Goal: Task Accomplishment & Management: Complete application form

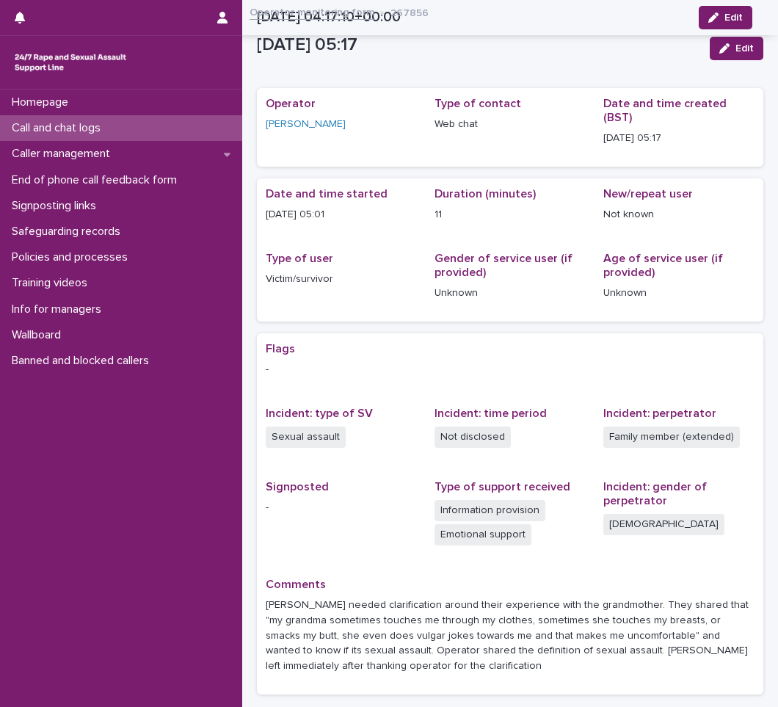
scroll to position [101, 0]
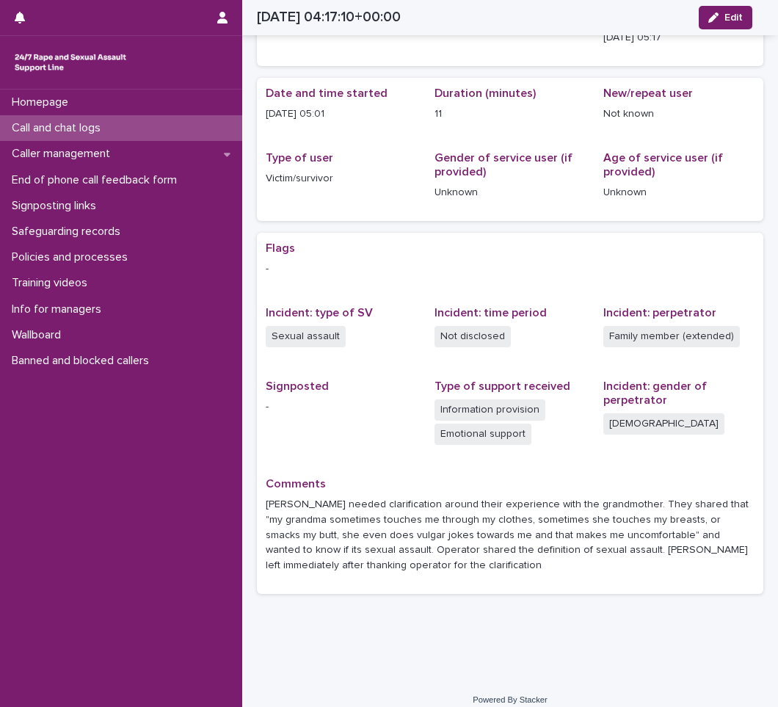
click at [95, 126] on p "Call and chat logs" at bounding box center [59, 128] width 106 height 14
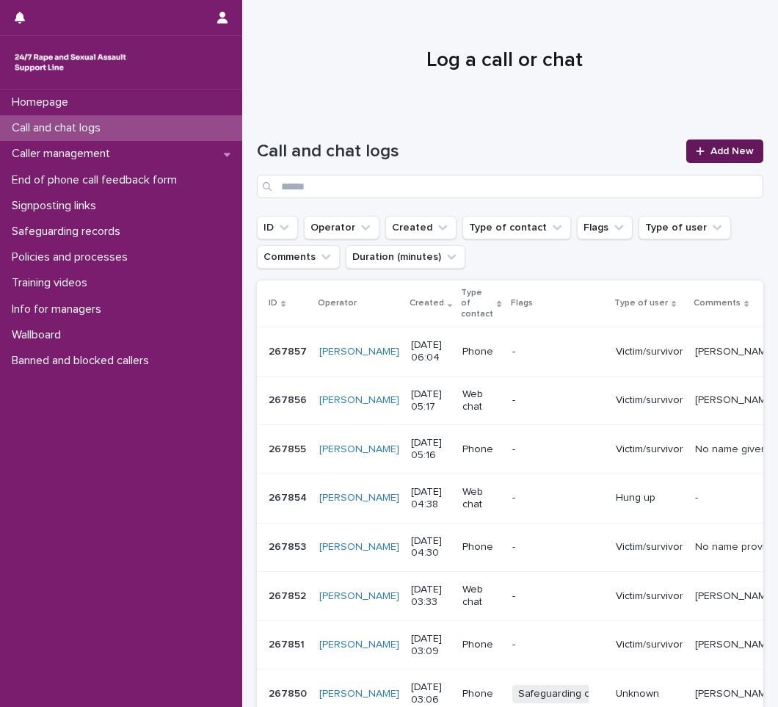
click at [715, 148] on span "Add New" at bounding box center [731, 151] width 43 height 10
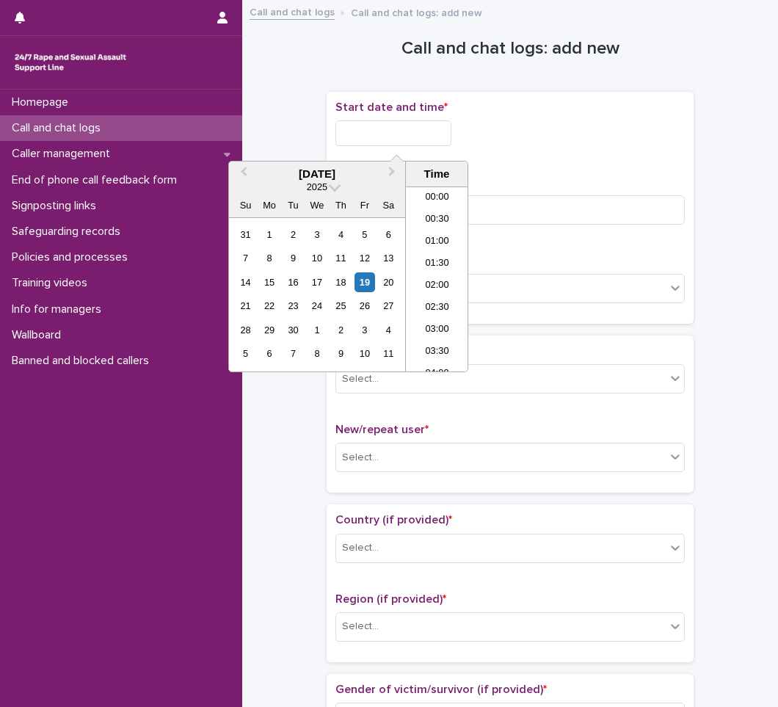
click at [395, 137] on input "text" at bounding box center [393, 133] width 116 height 26
click at [432, 228] on li "05:00" at bounding box center [437, 235] width 62 height 22
click at [443, 134] on input "**********" at bounding box center [393, 133] width 116 height 26
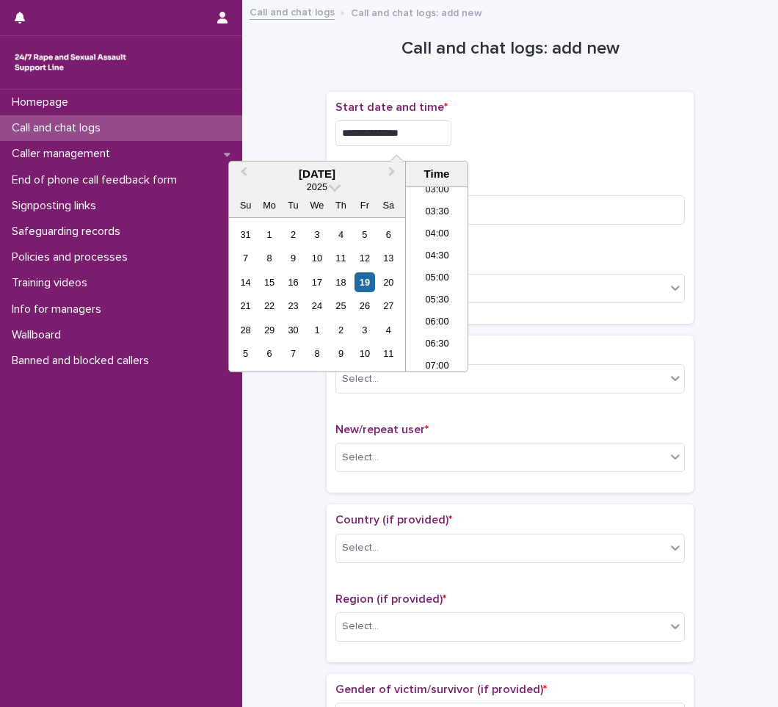
type input "**********"
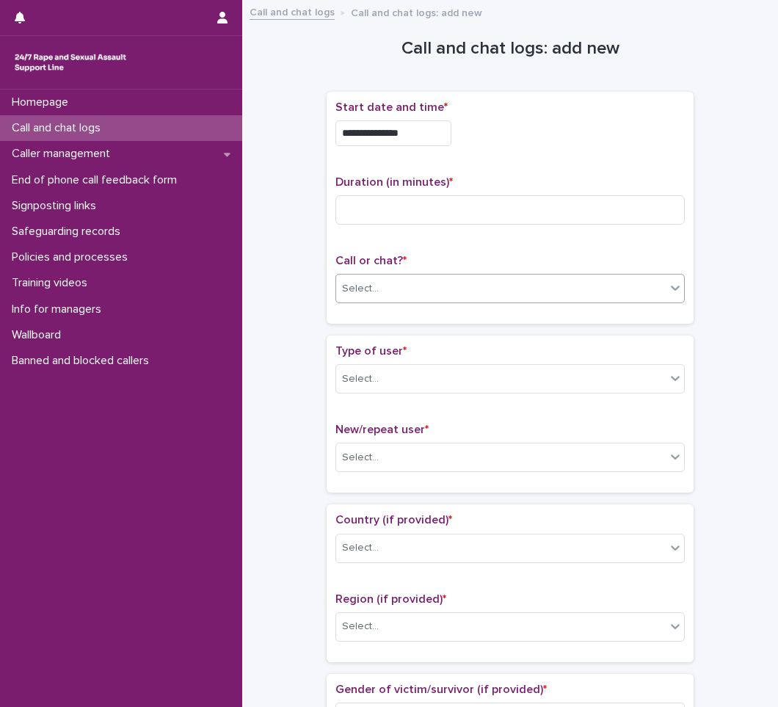
click at [380, 280] on div "Select..." at bounding box center [500, 289] width 329 height 24
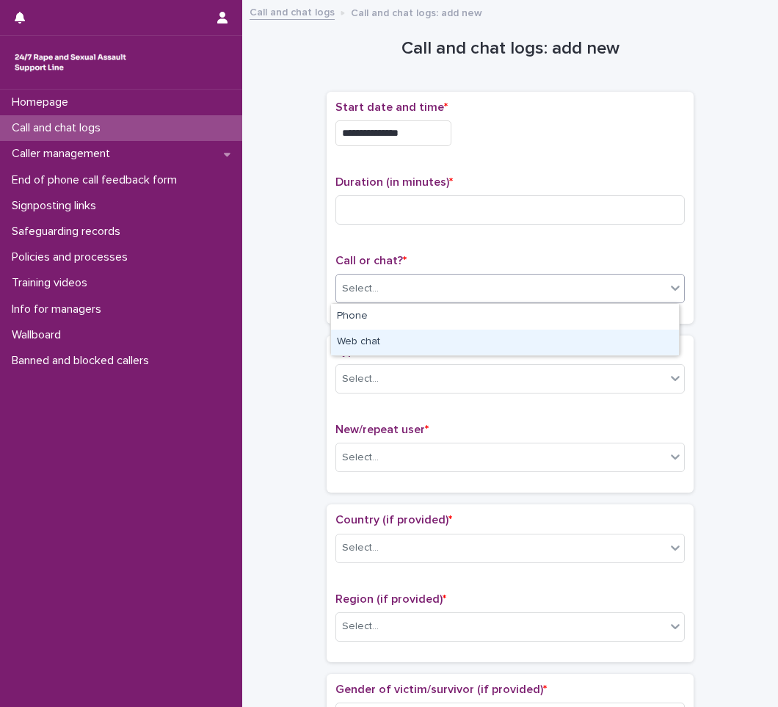
click at [361, 338] on div "Web chat" at bounding box center [505, 342] width 348 height 26
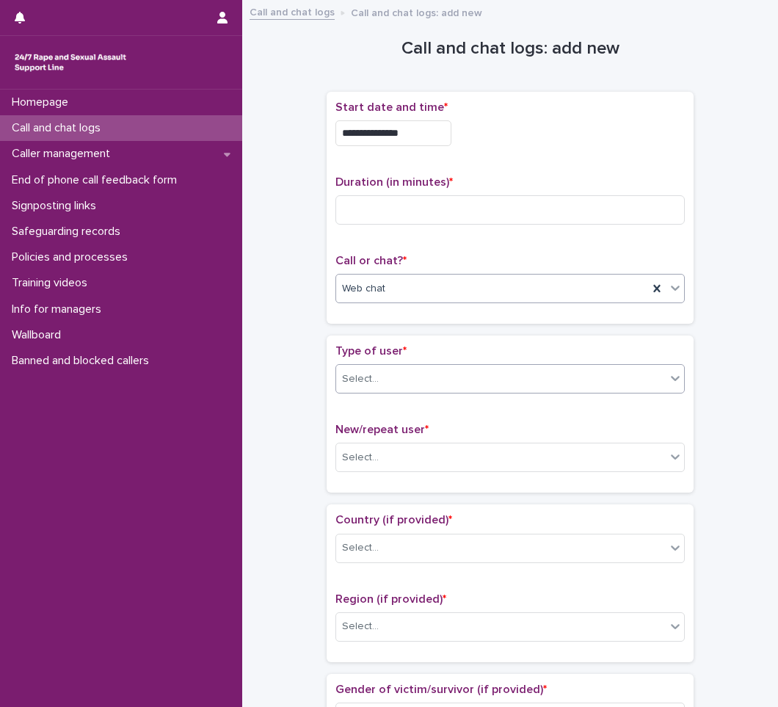
click at [366, 375] on div "Select..." at bounding box center [360, 378] width 37 height 15
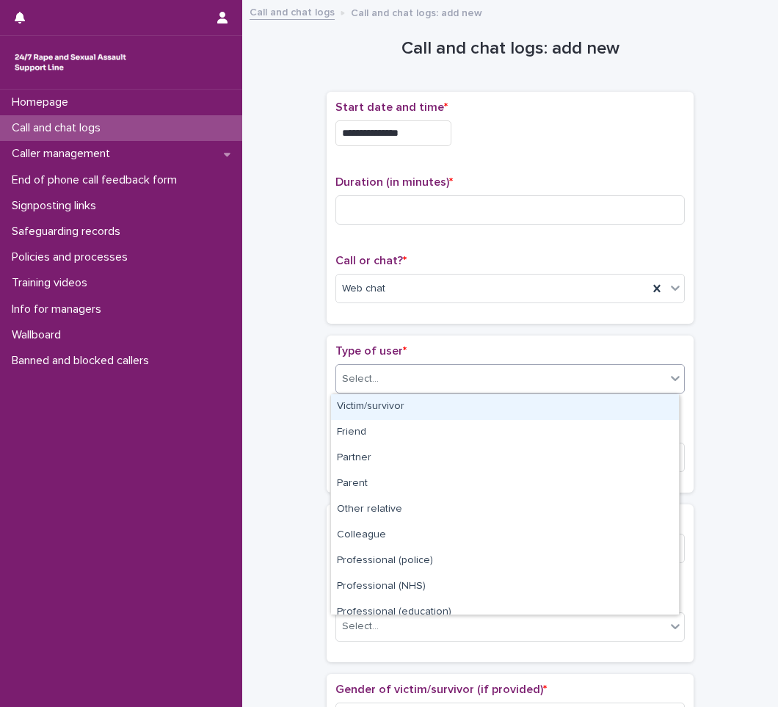
click at [386, 403] on div "Victim/survivor" at bounding box center [505, 407] width 348 height 26
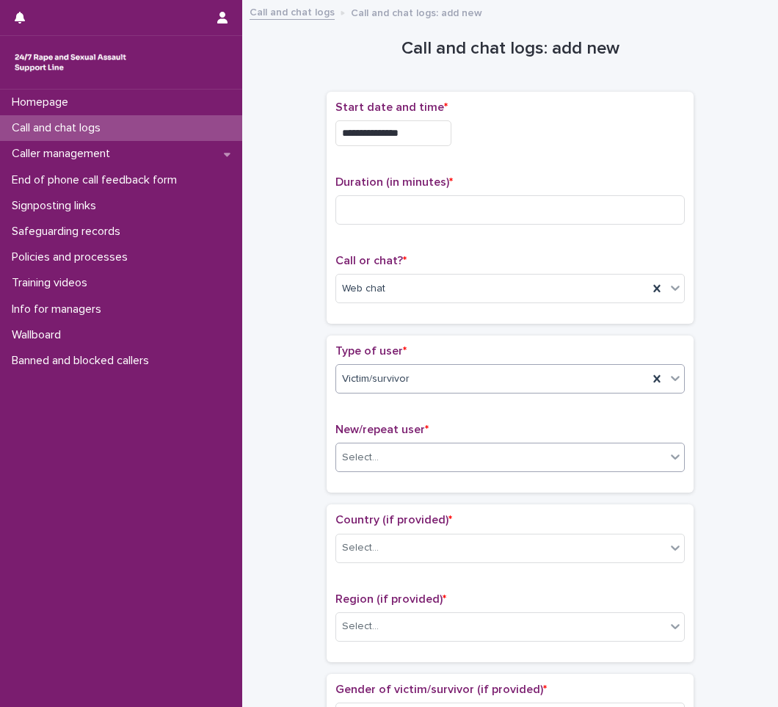
click at [369, 459] on div "Select..." at bounding box center [360, 457] width 37 height 15
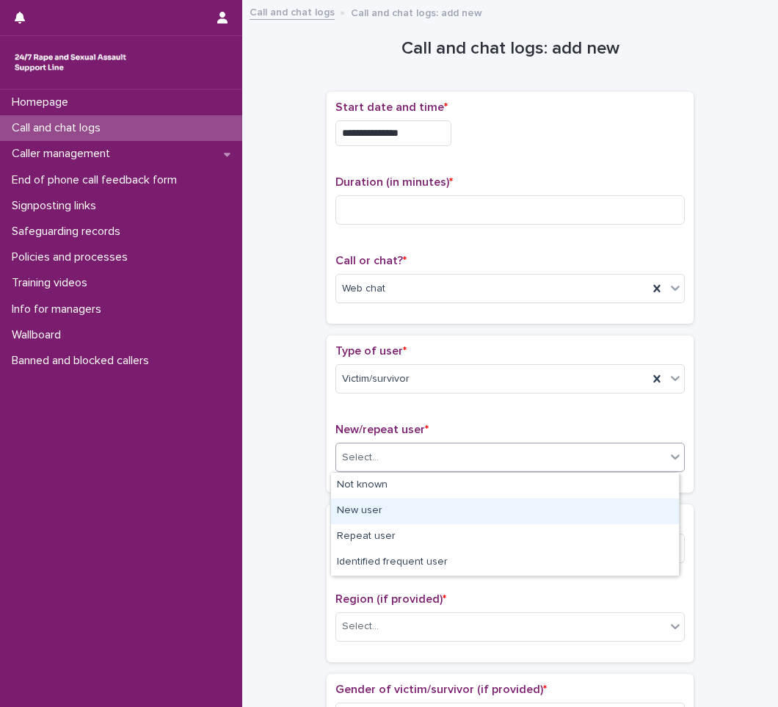
click at [364, 511] on div "New user" at bounding box center [505, 511] width 348 height 26
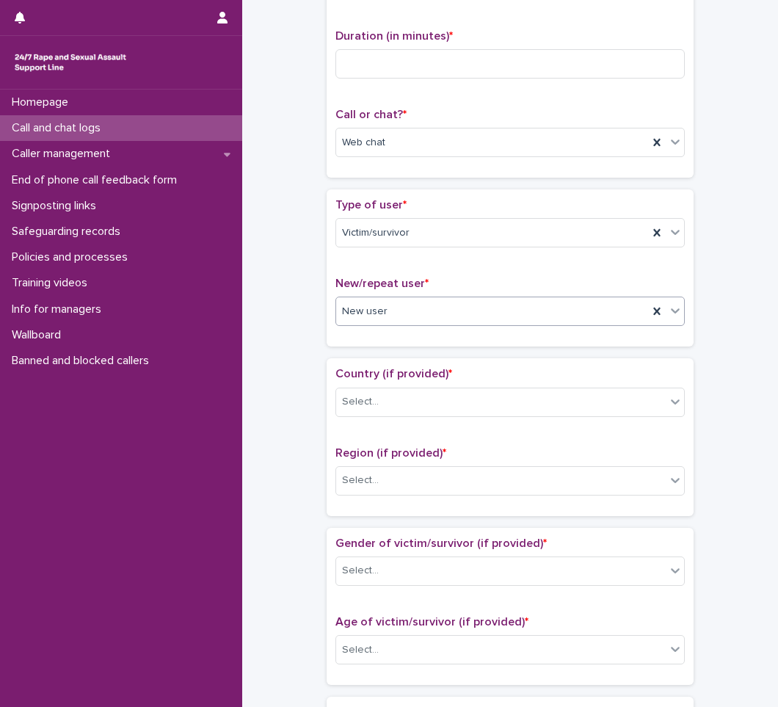
scroll to position [147, 0]
click at [379, 398] on div "Select..." at bounding box center [500, 401] width 329 height 24
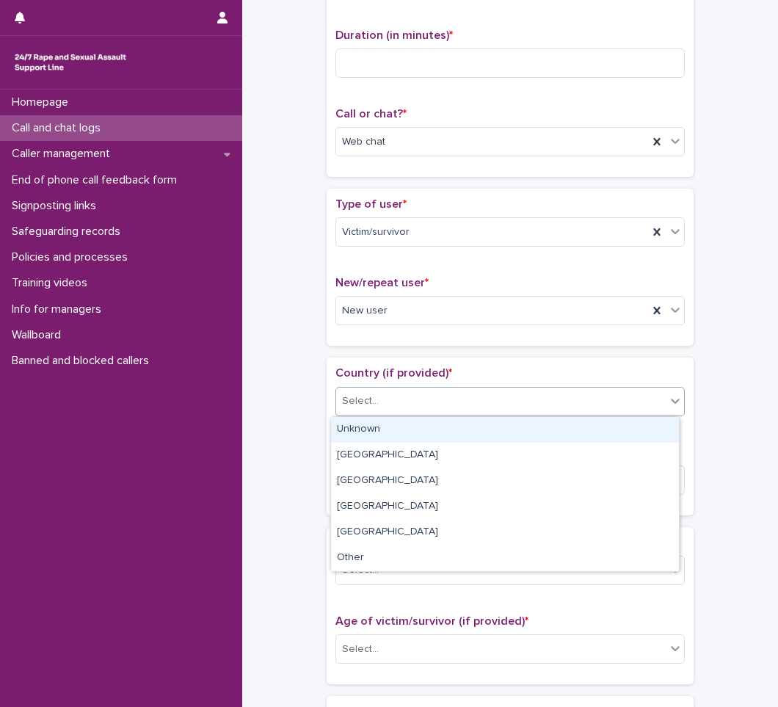
click at [368, 436] on div "Unknown" at bounding box center [505, 430] width 348 height 26
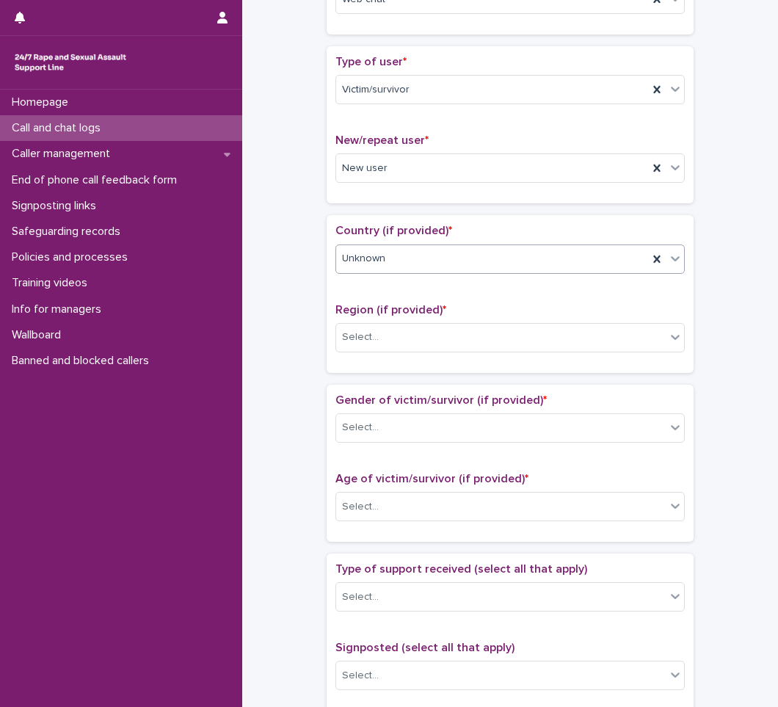
scroll to position [294, 0]
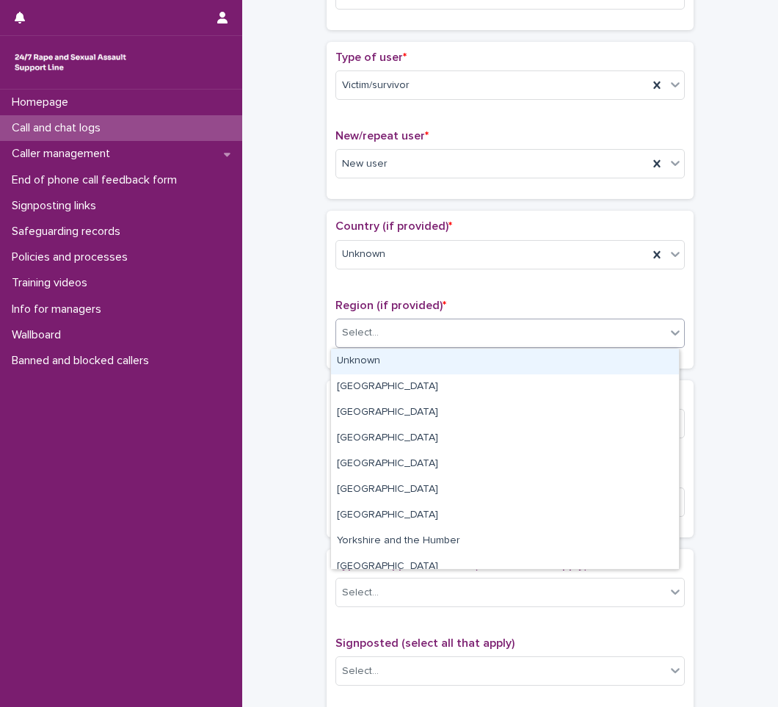
click at [383, 332] on div "Select..." at bounding box center [500, 333] width 329 height 24
click at [359, 364] on div "Unknown" at bounding box center [505, 362] width 348 height 26
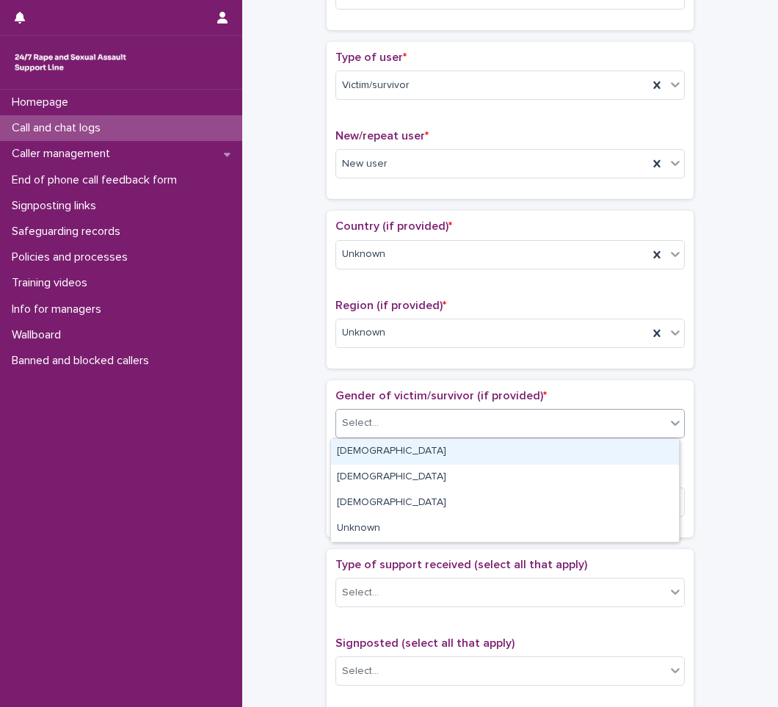
click at [369, 426] on div "Select..." at bounding box center [360, 422] width 37 height 15
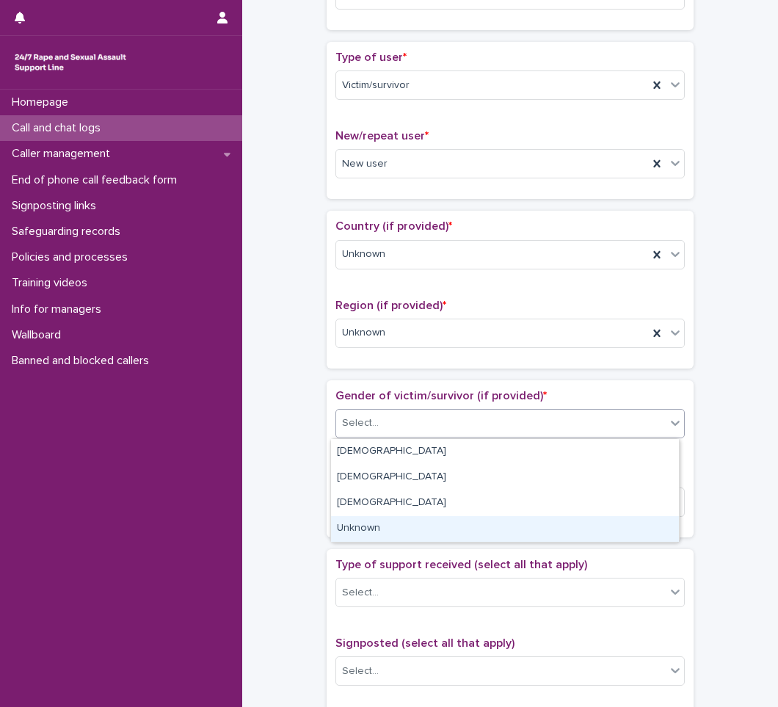
click at [368, 531] on div "Unknown" at bounding box center [505, 529] width 348 height 26
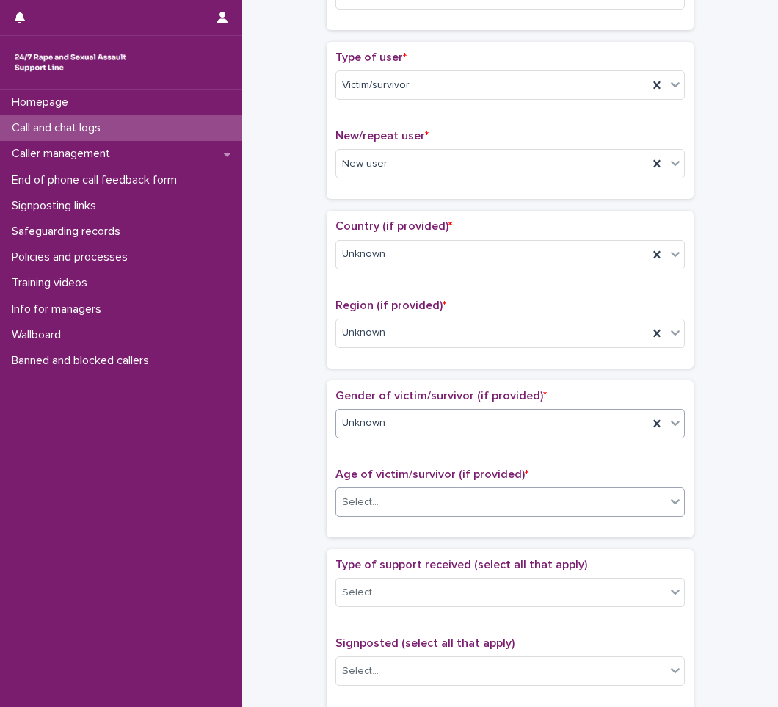
click at [383, 495] on div "Select..." at bounding box center [500, 502] width 329 height 24
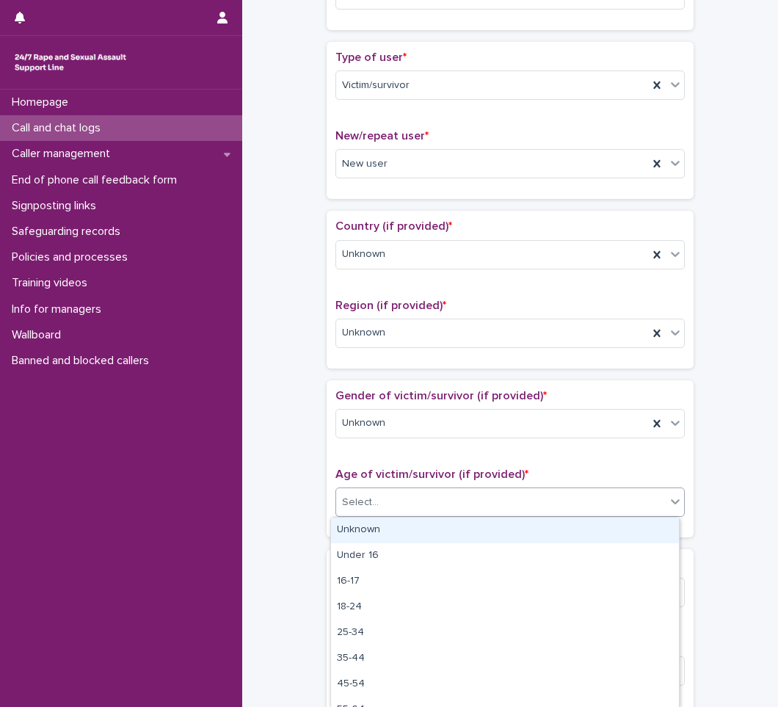
click at [369, 525] on div "Unknown" at bounding box center [505, 530] width 348 height 26
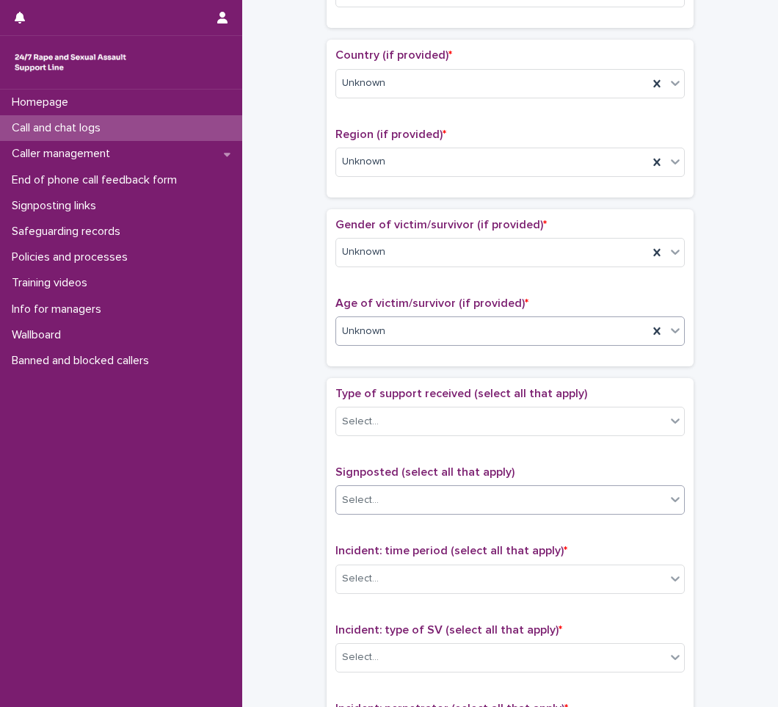
scroll to position [514, 0]
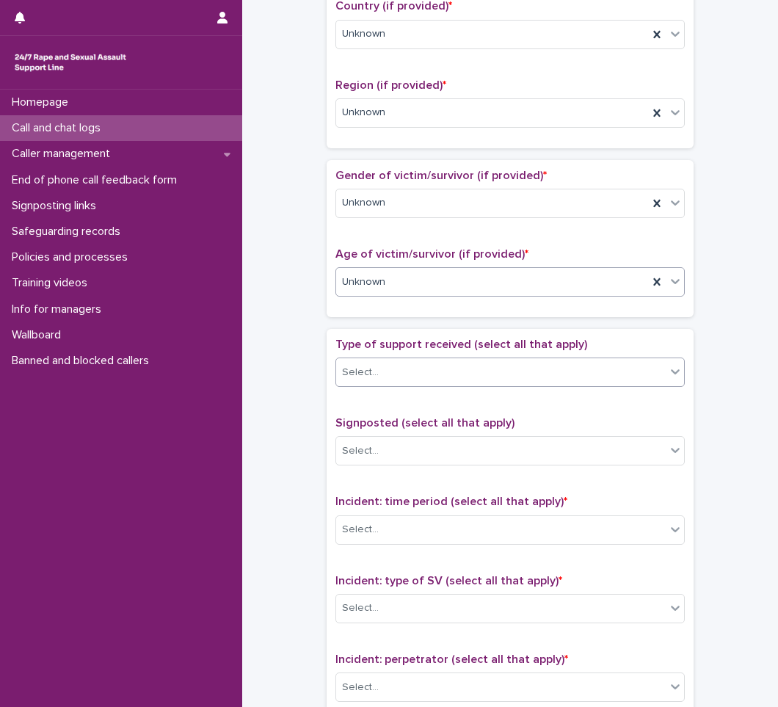
click at [387, 370] on div "Select..." at bounding box center [500, 372] width 329 height 24
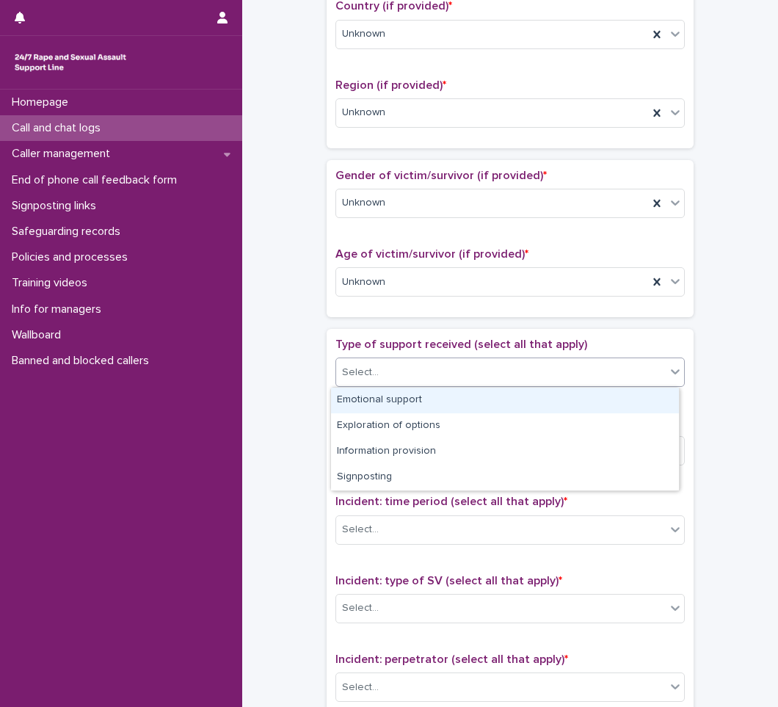
click at [385, 398] on div "Emotional support" at bounding box center [505, 400] width 348 height 26
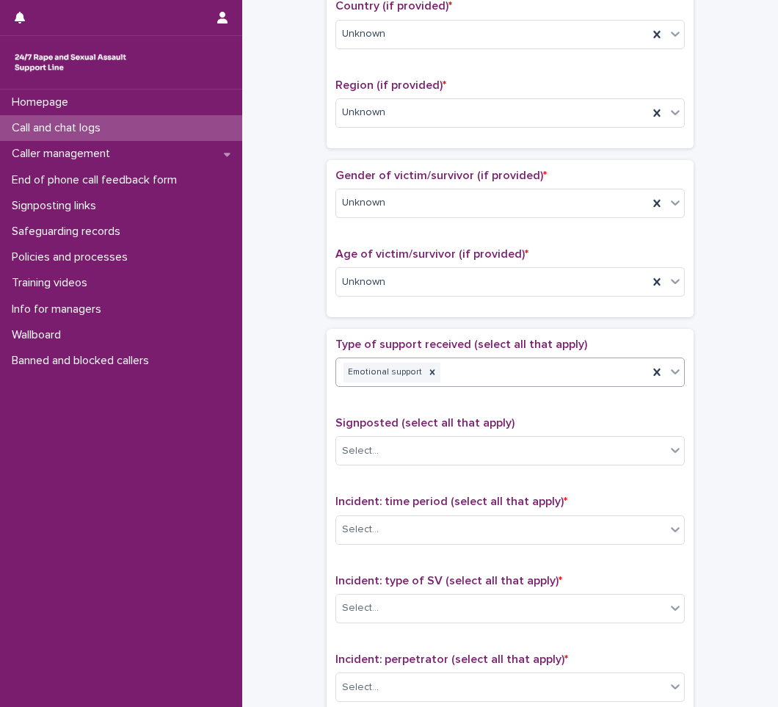
click at [460, 370] on div "Emotional support" at bounding box center [492, 373] width 312 height 26
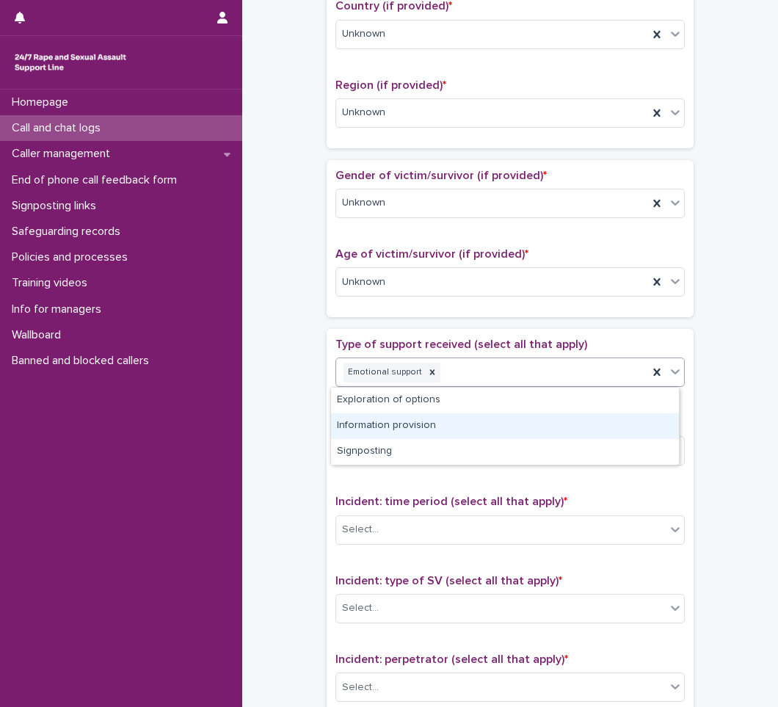
click at [401, 420] on div "Information provision" at bounding box center [505, 426] width 348 height 26
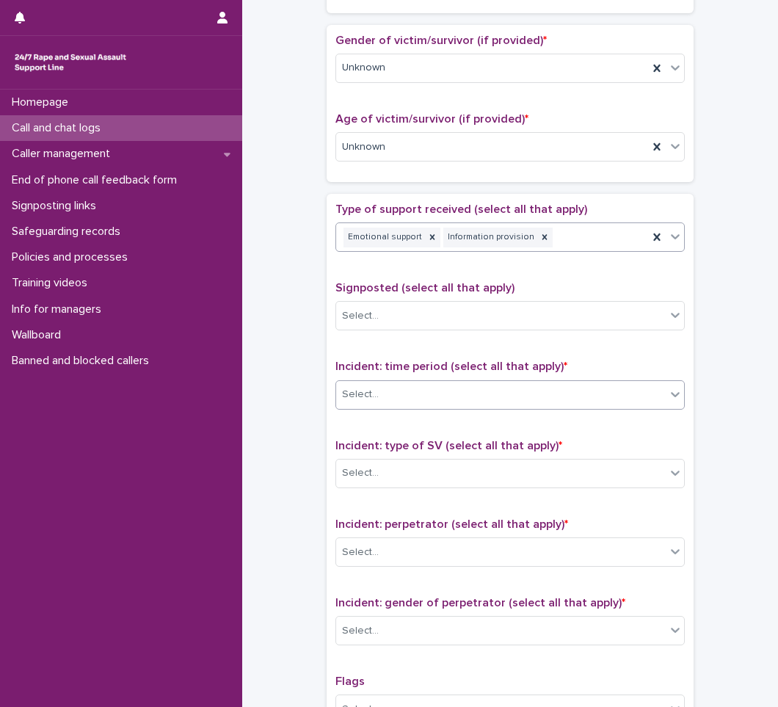
scroll to position [660, 0]
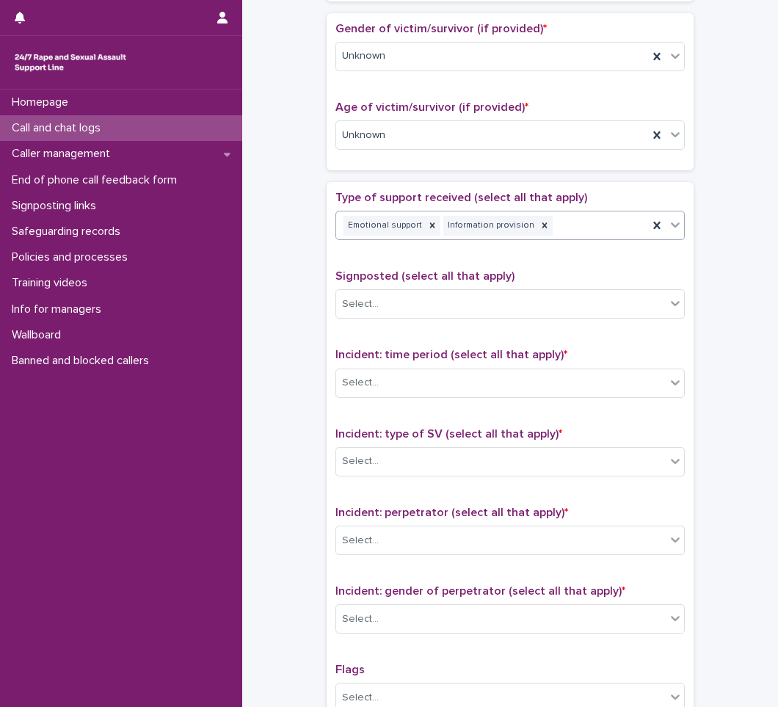
click at [392, 365] on div "Incident: time period (select all that apply) * Select..." at bounding box center [509, 378] width 349 height 61
click at [392, 385] on div "Select..." at bounding box center [500, 383] width 329 height 24
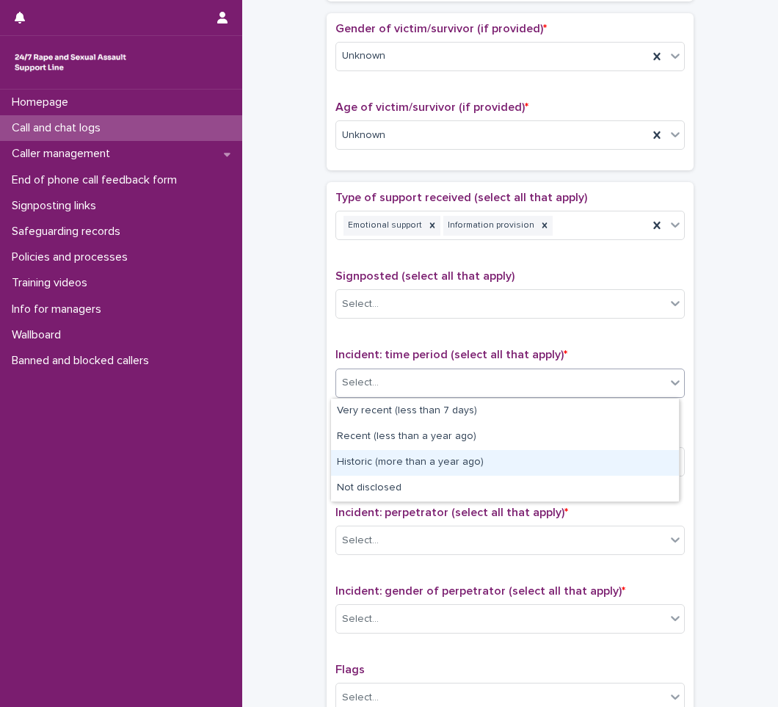
click at [349, 459] on div "Historic (more than a year ago)" at bounding box center [505, 463] width 348 height 26
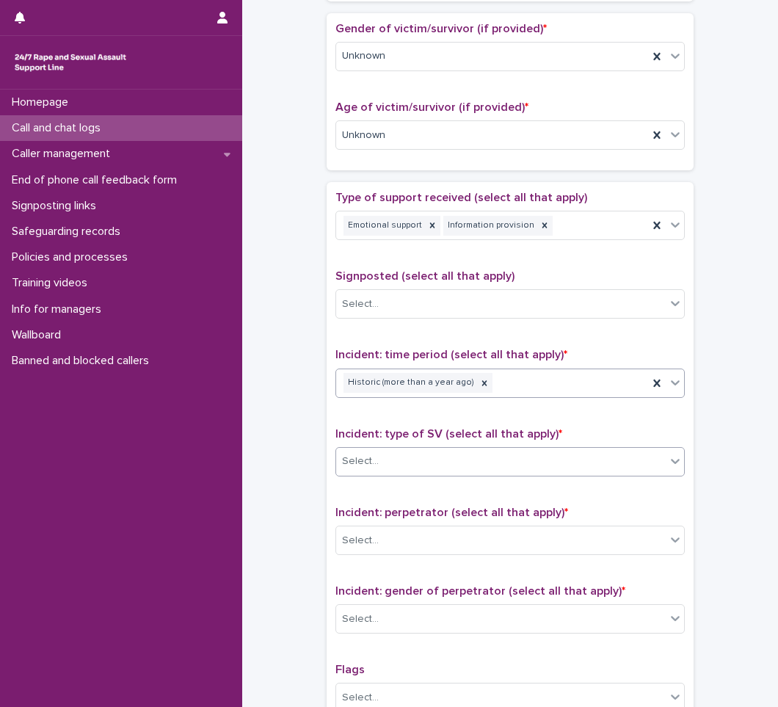
click at [389, 453] on div "Select..." at bounding box center [500, 461] width 329 height 24
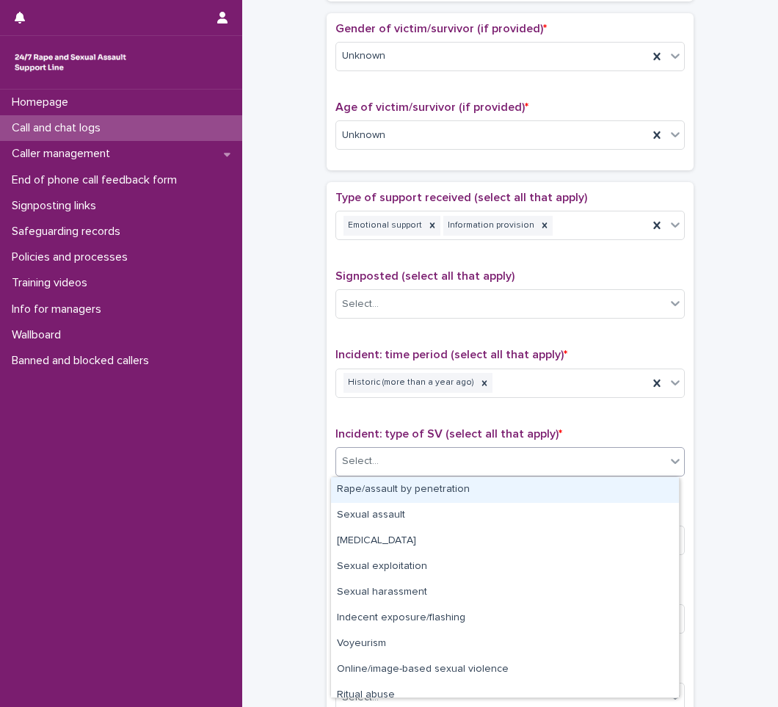
click at [395, 490] on div "Rape/assault by penetration" at bounding box center [505, 490] width 348 height 26
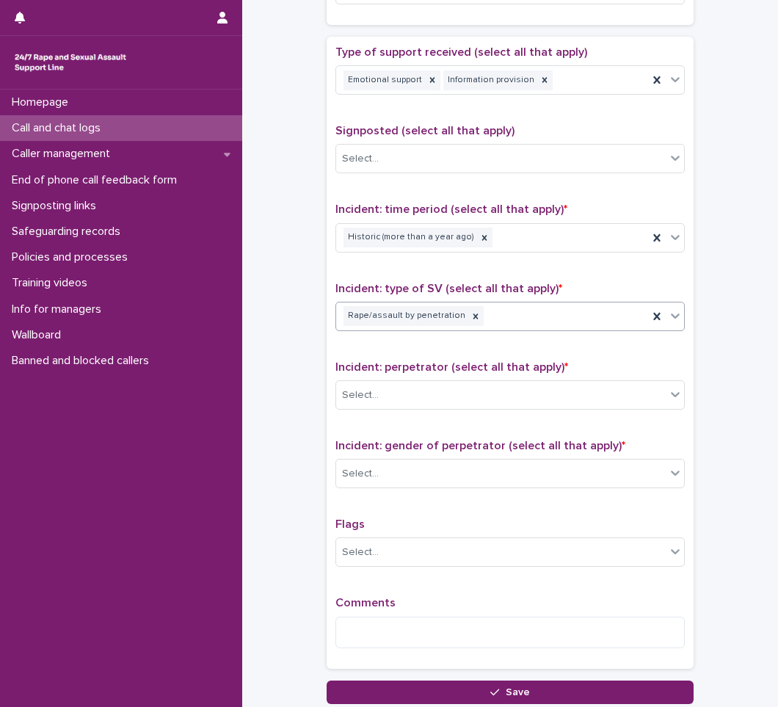
scroll to position [807, 0]
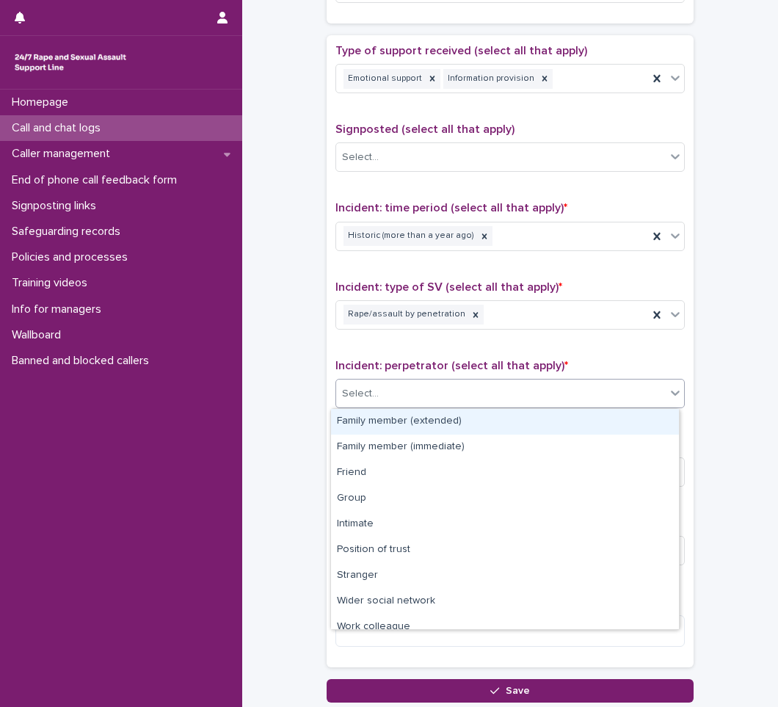
click at [402, 396] on div "Select..." at bounding box center [500, 394] width 329 height 24
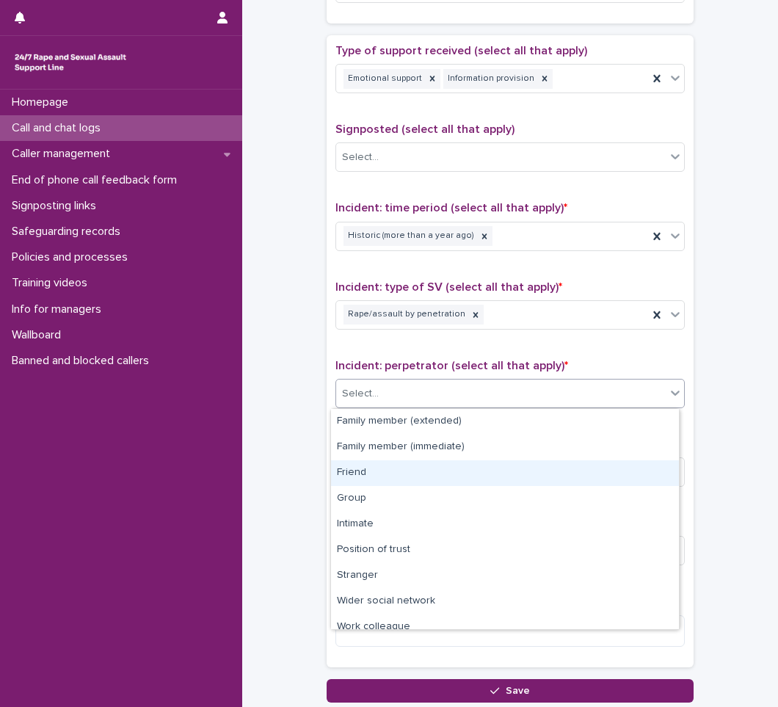
drag, startPoint x: 446, startPoint y: 488, endPoint x: 442, endPoint y: 462, distance: 26.7
click at [442, 462] on div "Friend" at bounding box center [505, 473] width 348 height 26
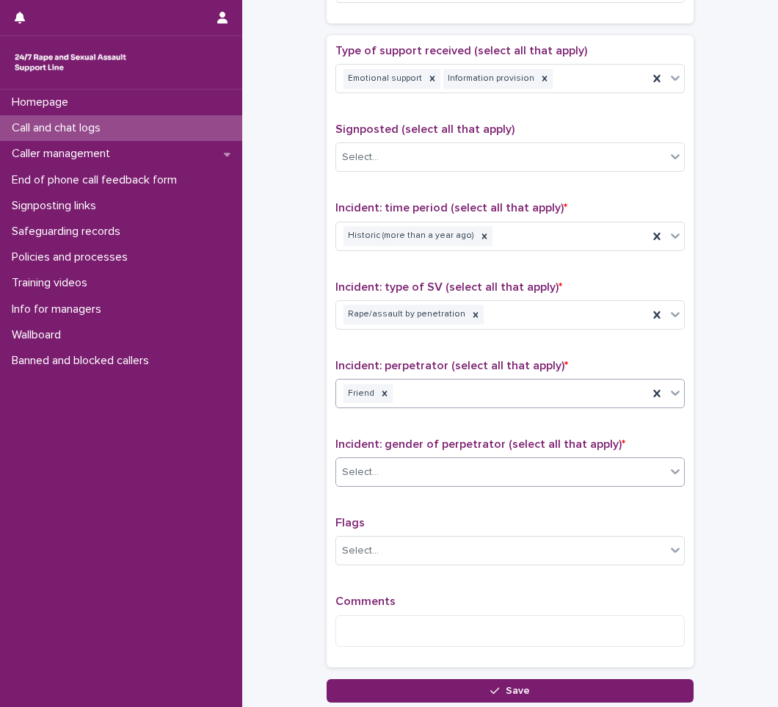
click at [364, 475] on div "Select..." at bounding box center [360, 471] width 37 height 15
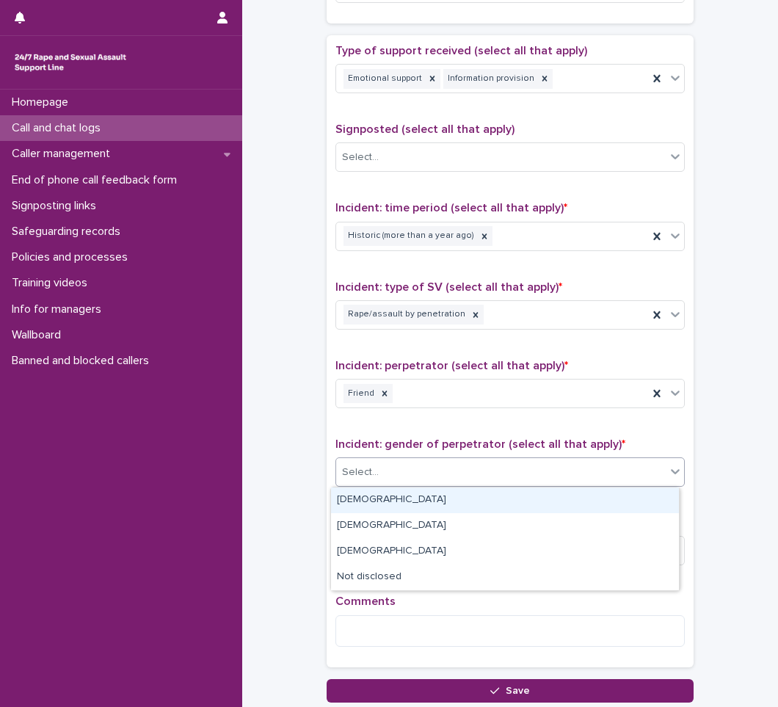
click at [392, 497] on div "Male" at bounding box center [505, 500] width 348 height 26
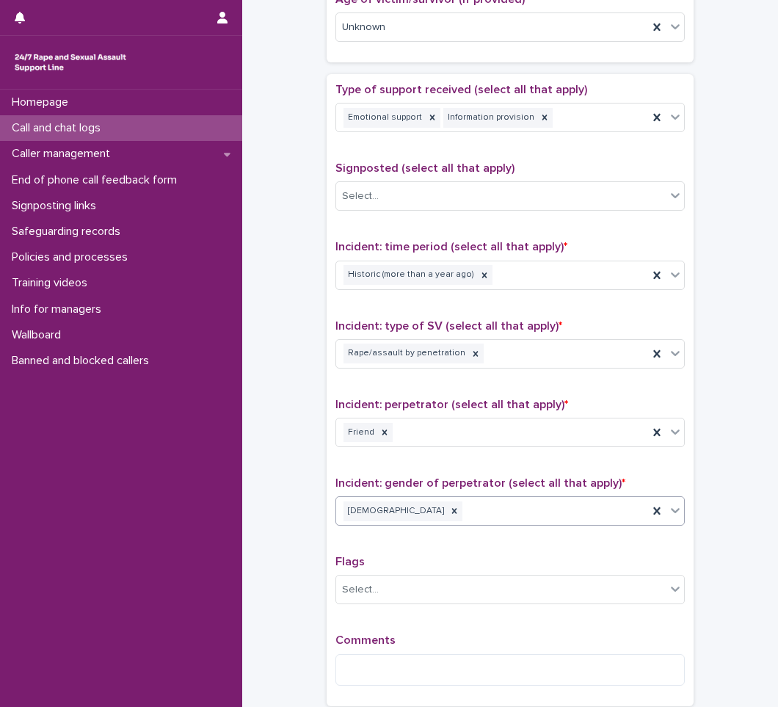
scroll to position [917, 0]
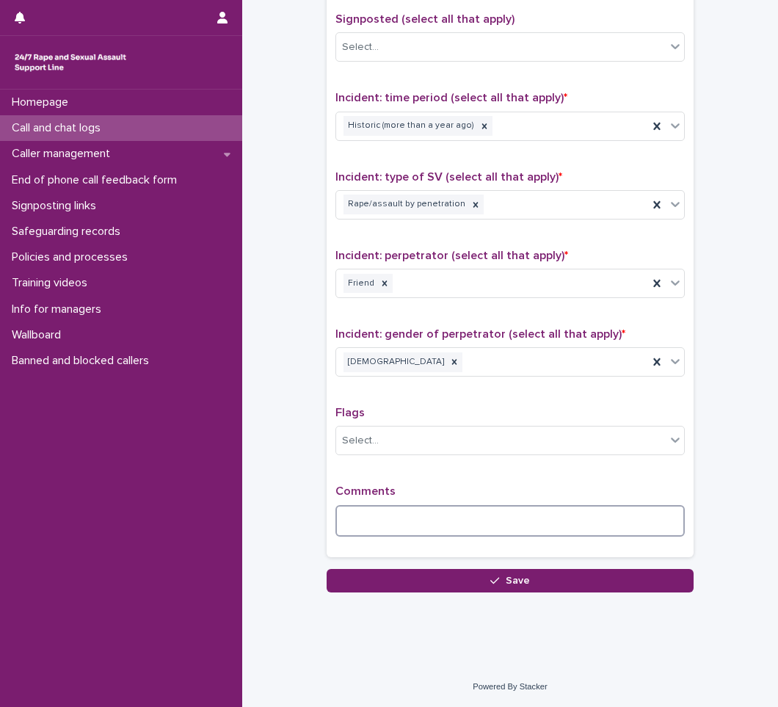
click at [554, 525] on textarea at bounding box center [509, 521] width 349 height 32
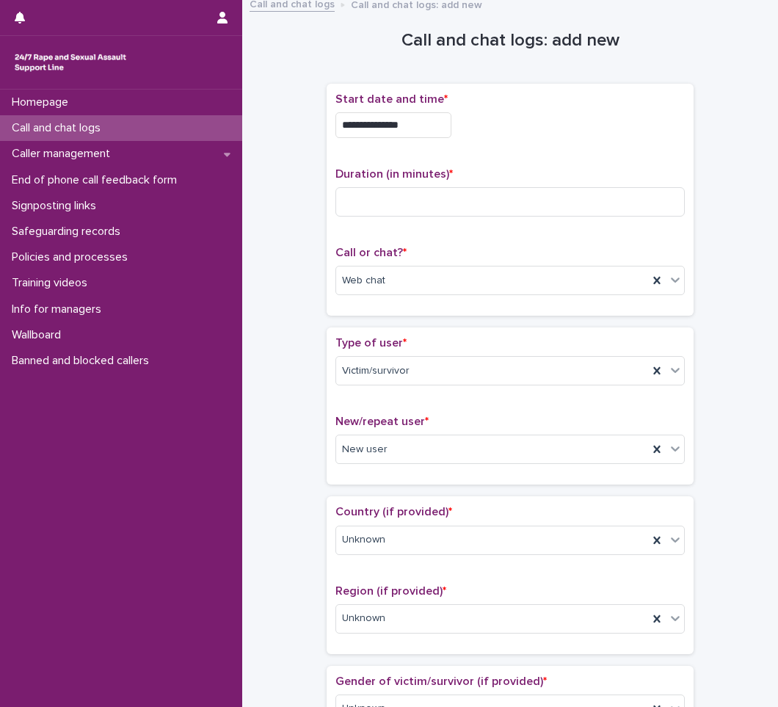
scroll to position [0, 0]
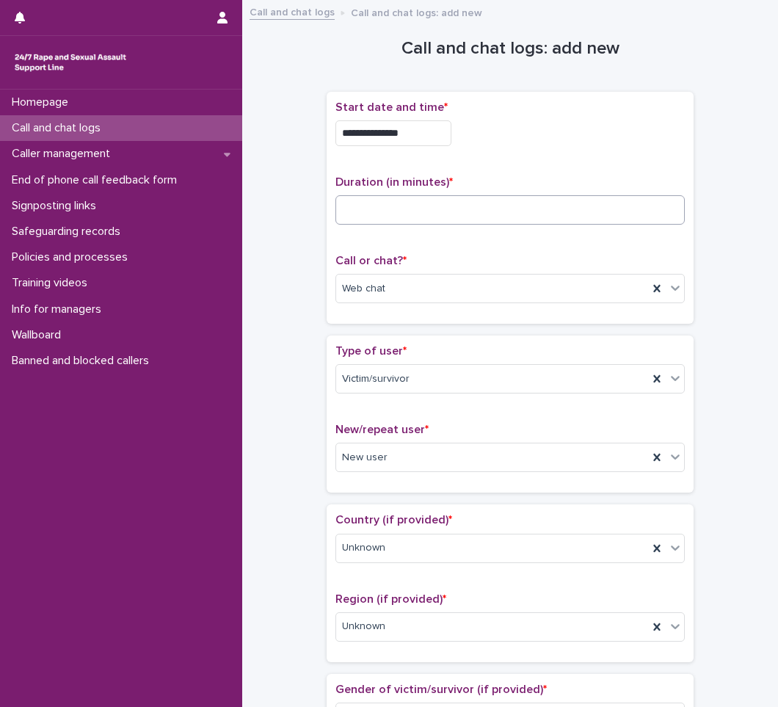
type textarea "****"
click at [470, 208] on input at bounding box center [509, 209] width 349 height 29
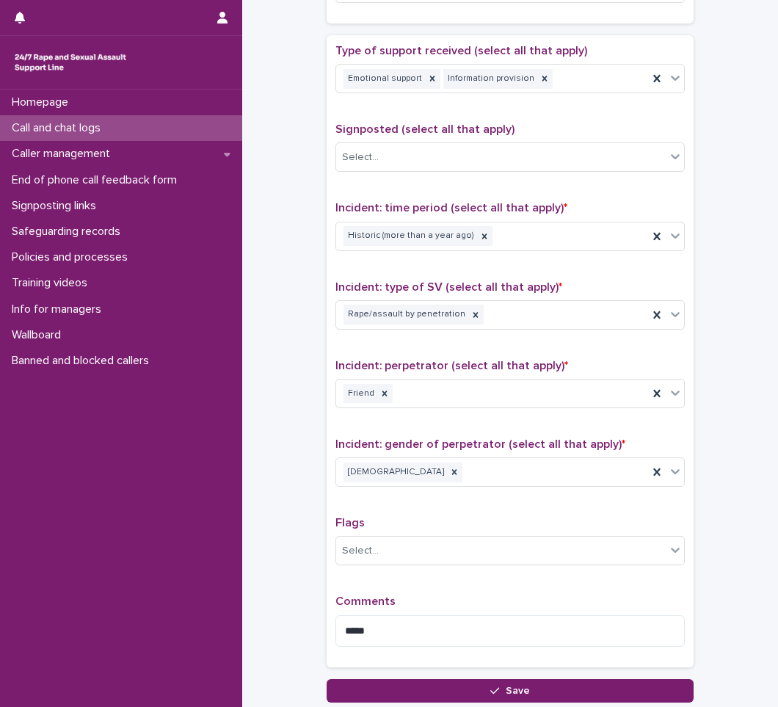
scroll to position [917, 0]
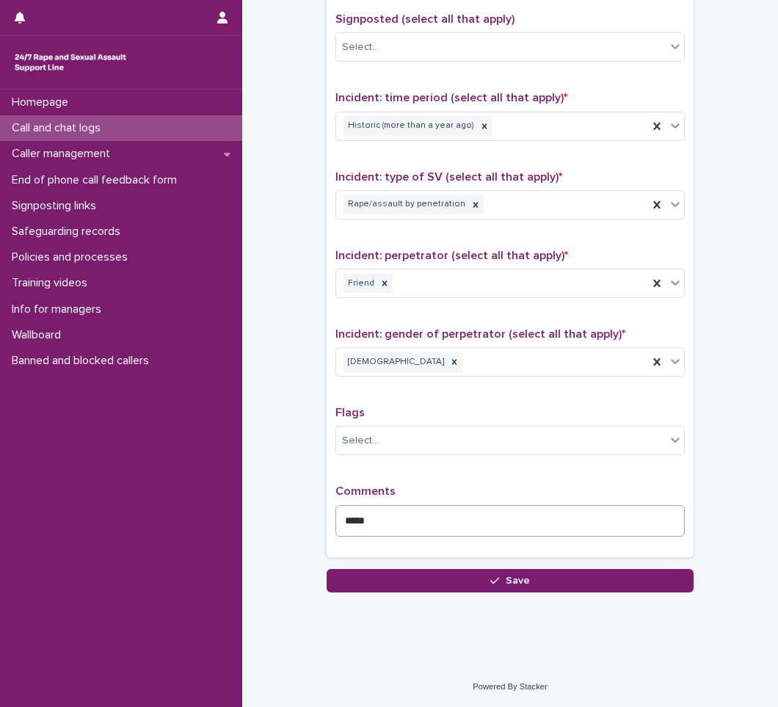
type input "**"
click at [401, 519] on textarea "****" at bounding box center [509, 521] width 349 height 32
click at [579, 520] on textarea "**********" at bounding box center [509, 521] width 349 height 32
click at [561, 522] on textarea "**********" at bounding box center [509, 521] width 349 height 32
click at [610, 521] on textarea "**********" at bounding box center [509, 521] width 349 height 32
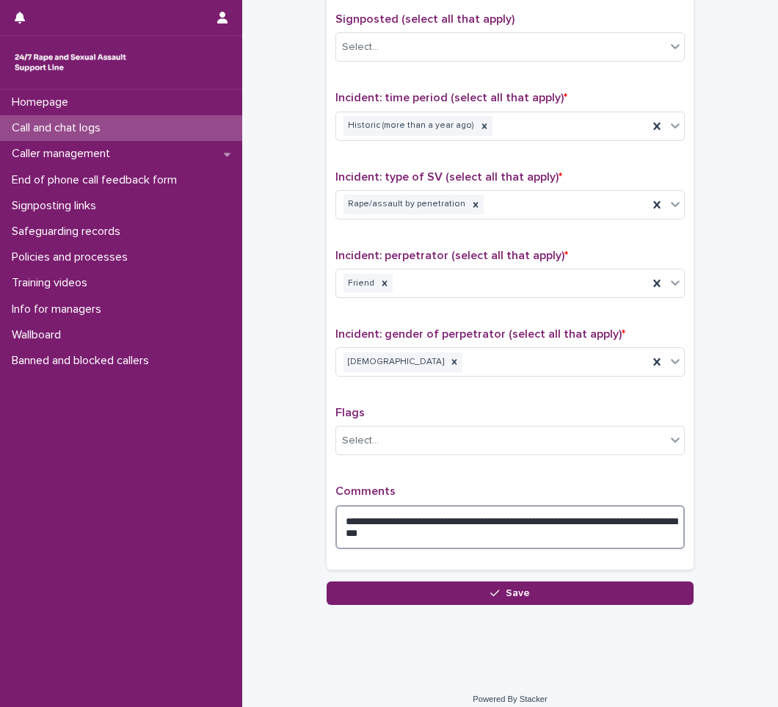
type textarea "**********"
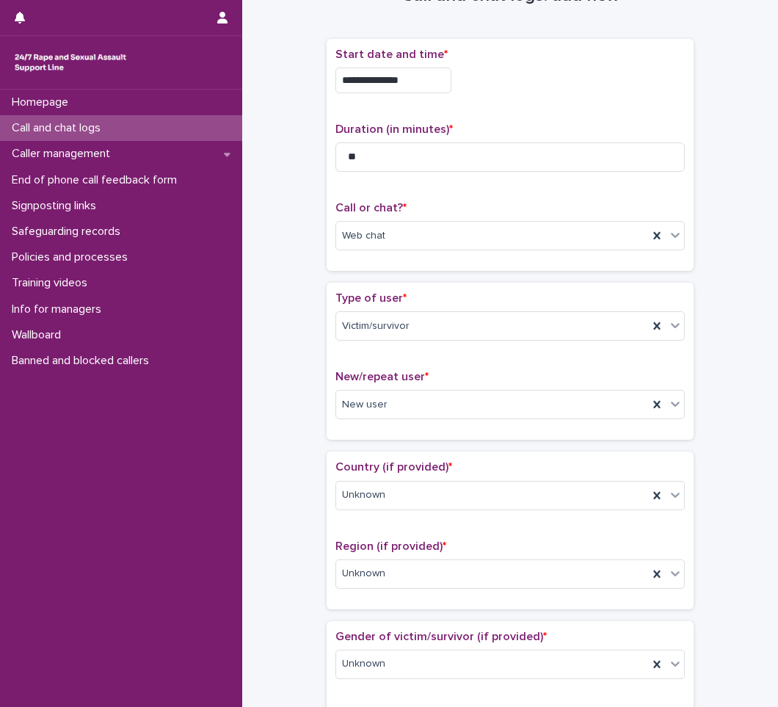
scroll to position [0, 0]
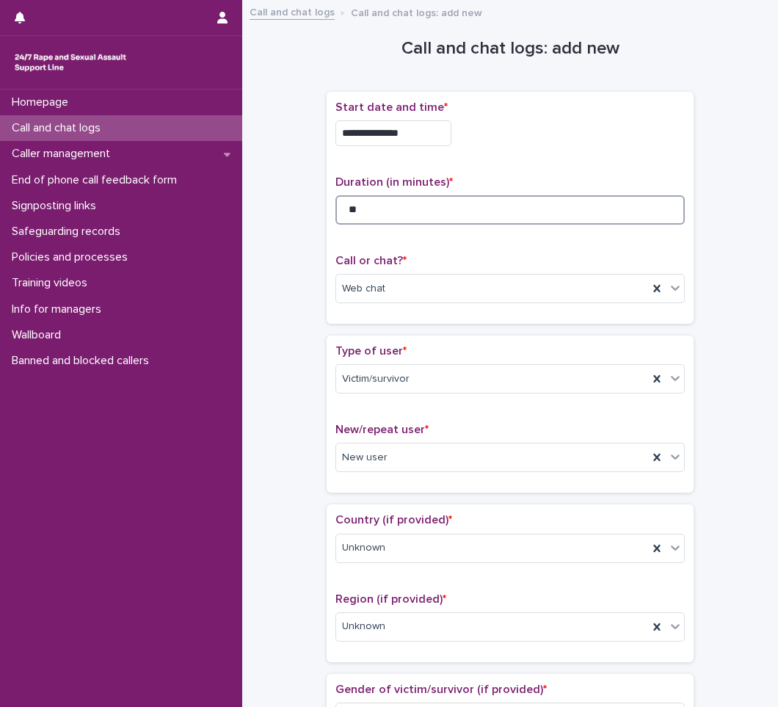
click at [418, 210] on input "**" at bounding box center [509, 209] width 349 height 29
type input "*"
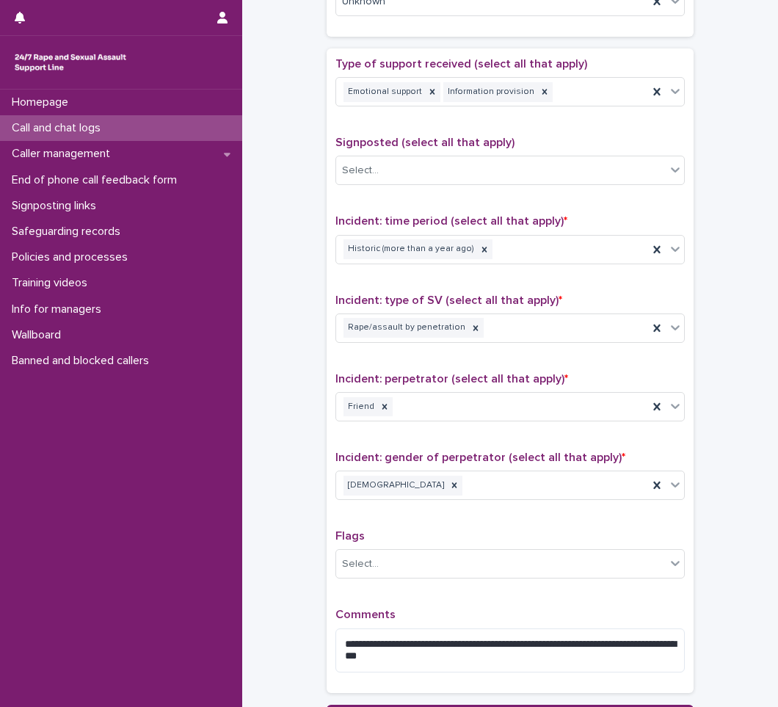
scroll to position [930, 0]
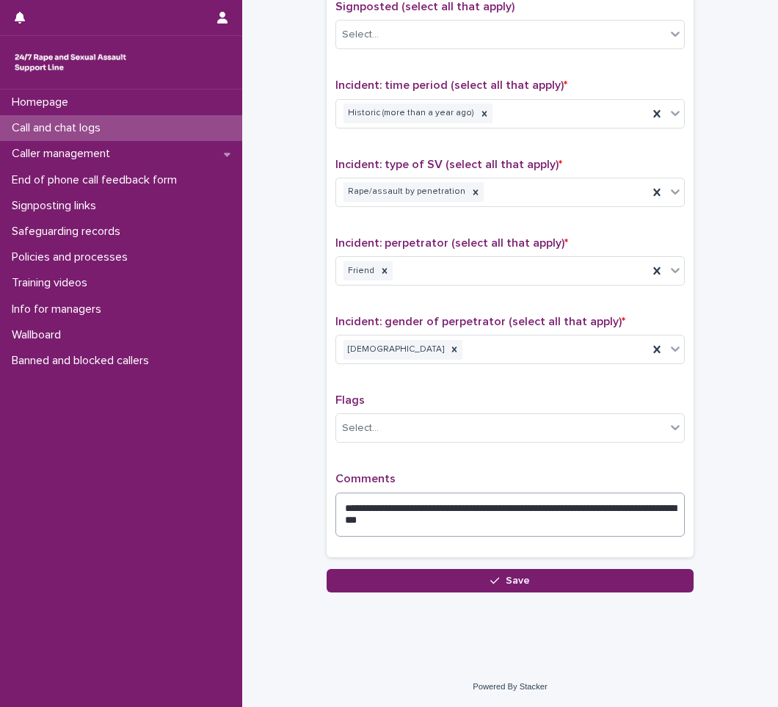
type input "**"
click at [459, 525] on textarea "**********" at bounding box center [509, 514] width 349 height 44
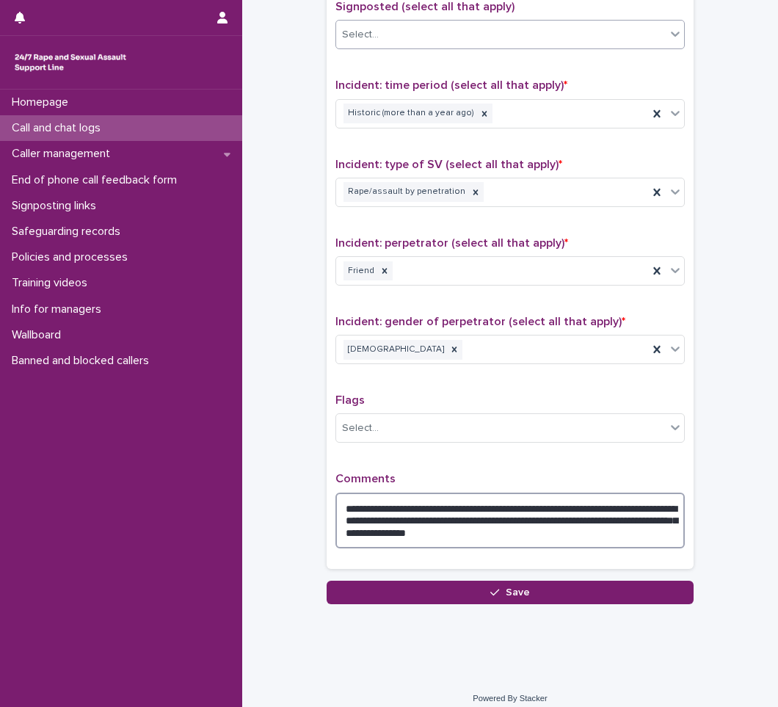
type textarea "**********"
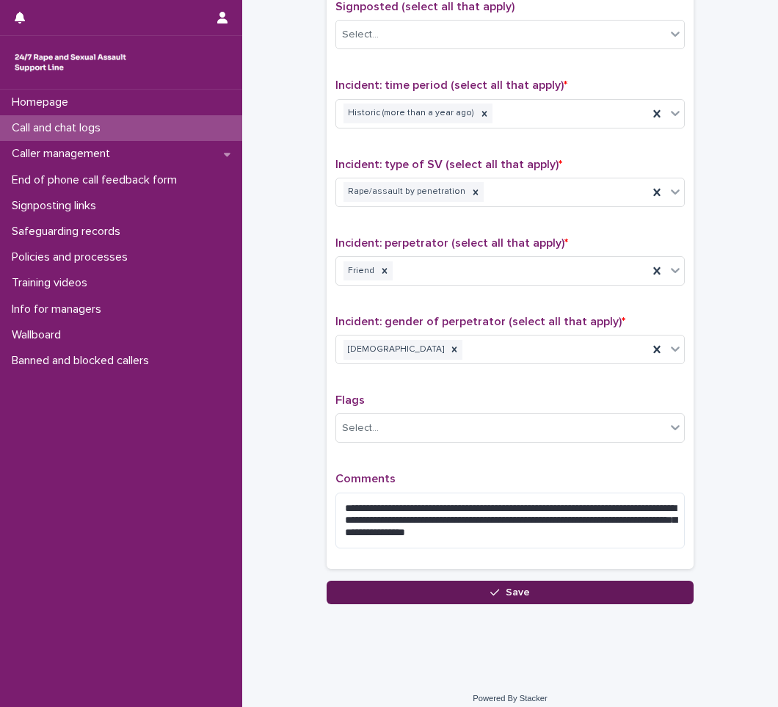
click at [533, 597] on button "Save" at bounding box center [510, 591] width 367 height 23
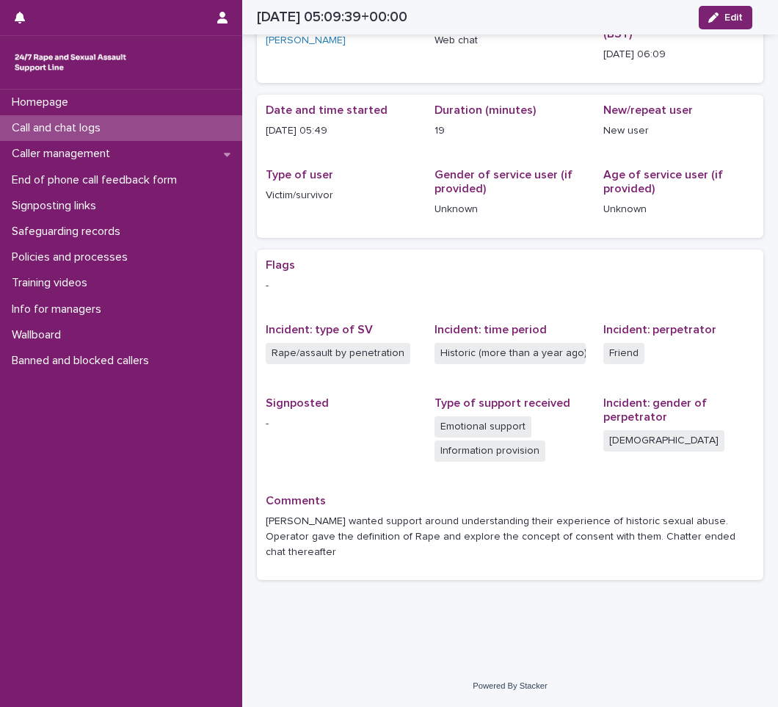
scroll to position [54, 0]
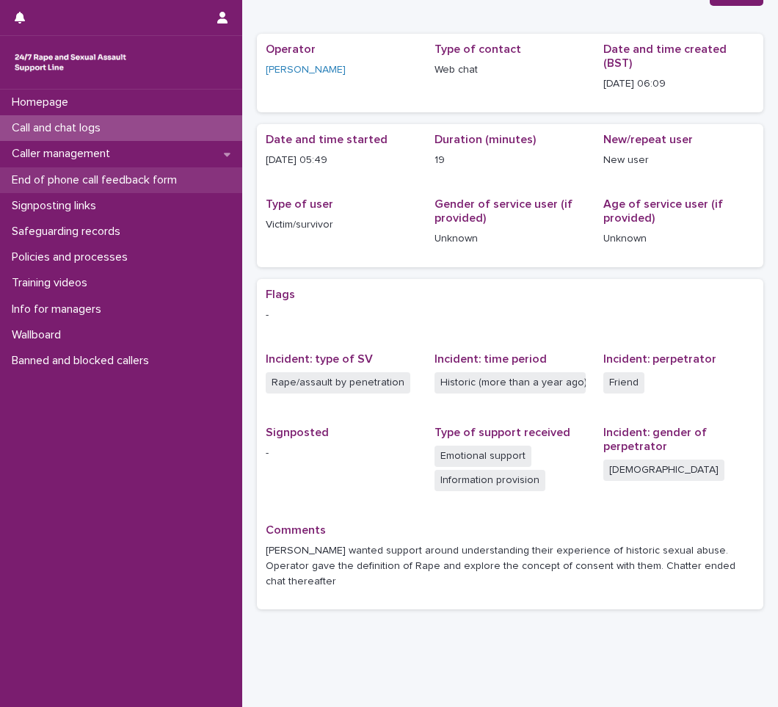
click at [125, 187] on div "End of phone call feedback form" at bounding box center [121, 180] width 242 height 26
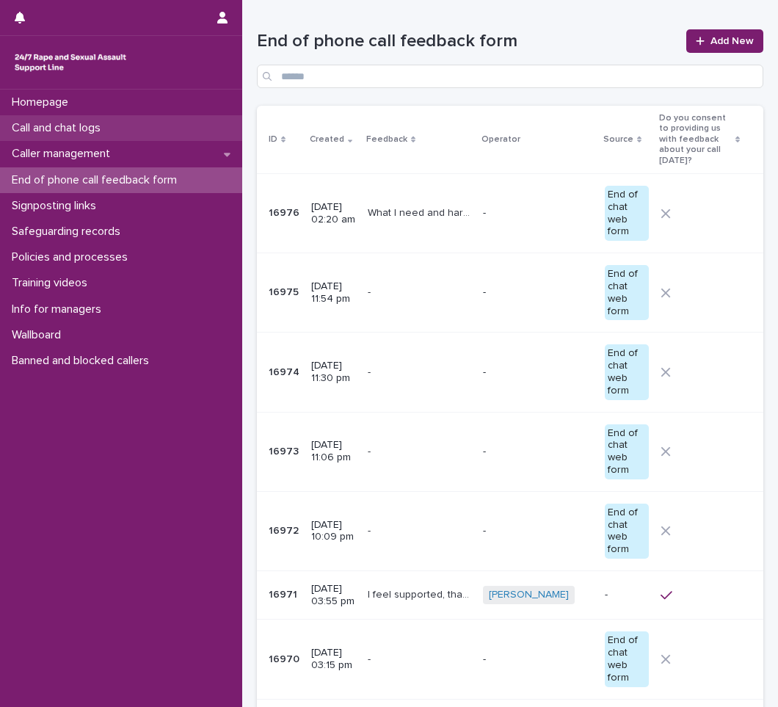
click at [104, 134] on p "Call and chat logs" at bounding box center [59, 128] width 106 height 14
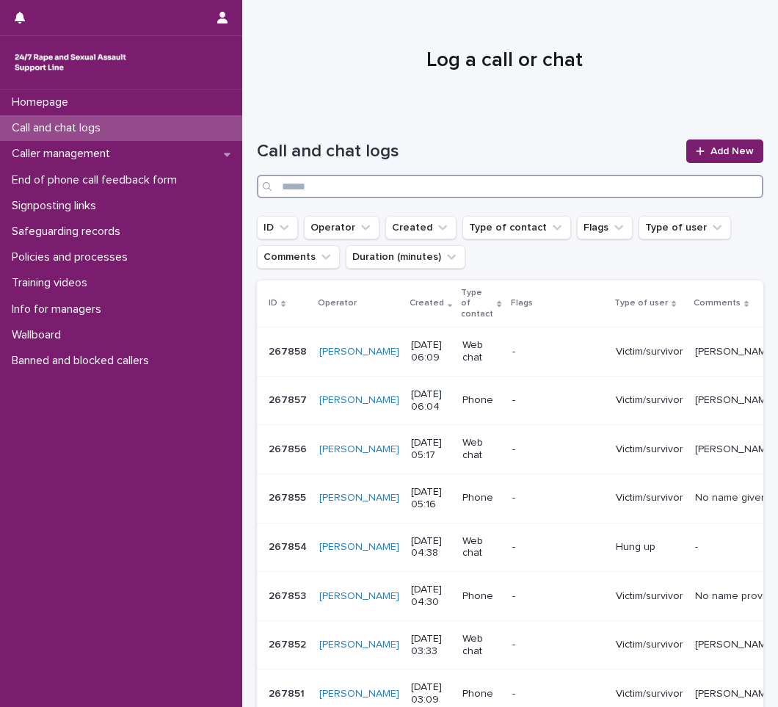
click at [520, 193] on input "Search" at bounding box center [510, 186] width 506 height 23
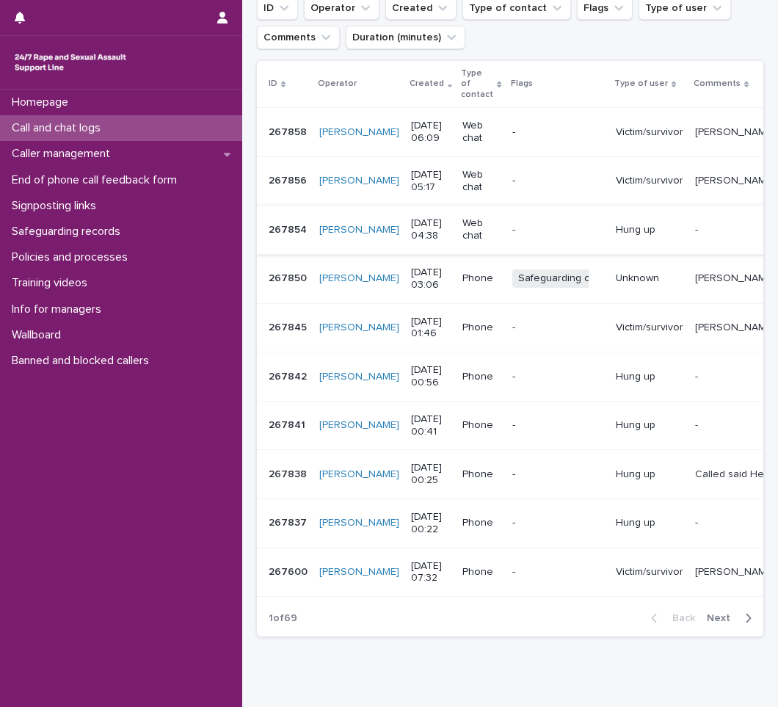
scroll to position [220, 0]
type input "******"
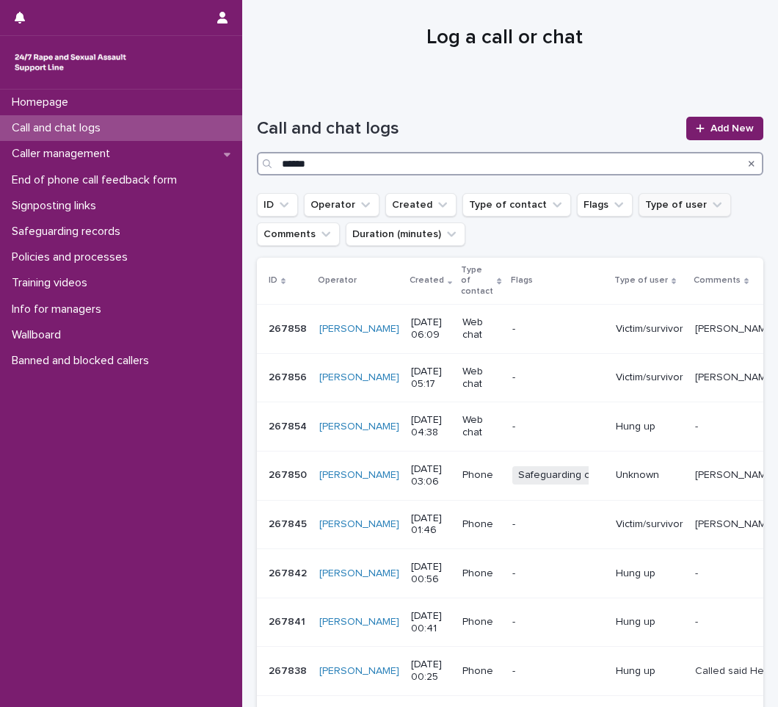
scroll to position [0, 0]
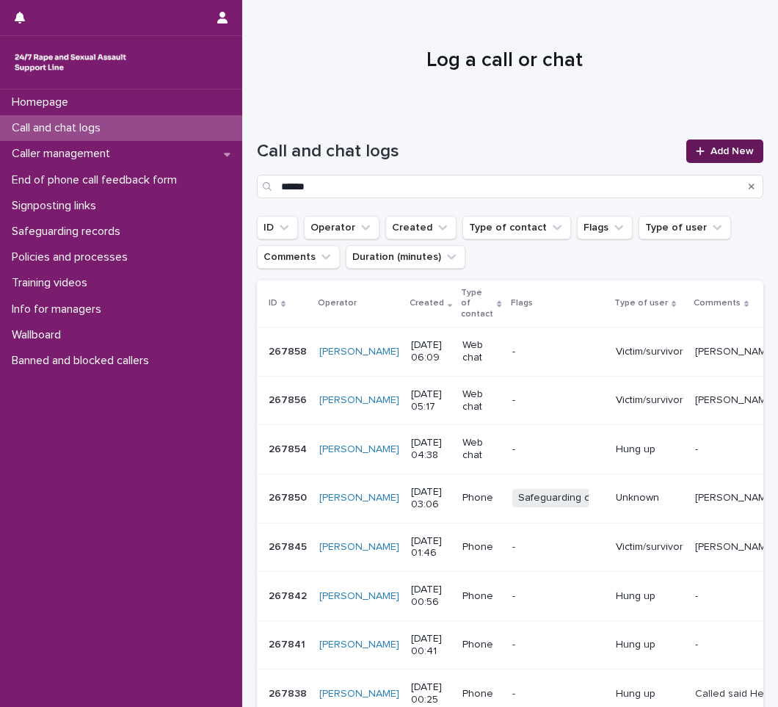
click at [710, 149] on span "Add New" at bounding box center [731, 151] width 43 height 10
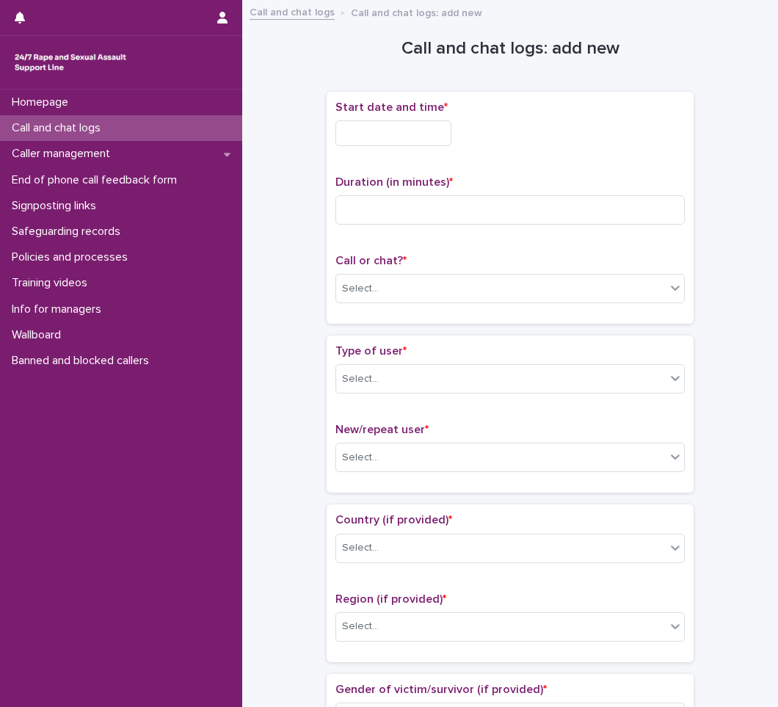
click at [365, 130] on input "text" at bounding box center [393, 133] width 116 height 26
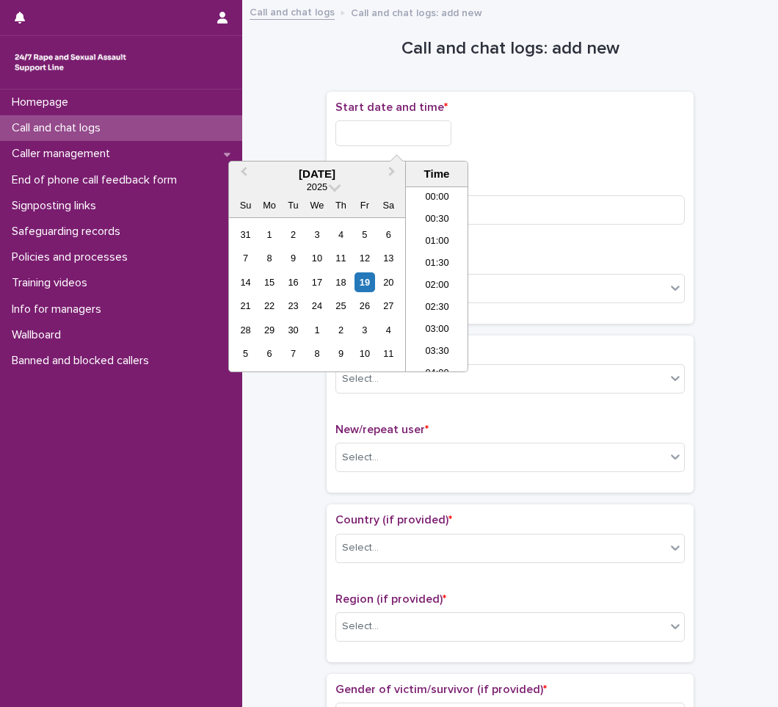
scroll to position [205, 0]
click at [438, 255] on li "06:00" at bounding box center [437, 257] width 62 height 22
click at [449, 141] on input "**********" at bounding box center [393, 133] width 116 height 26
type input "**********"
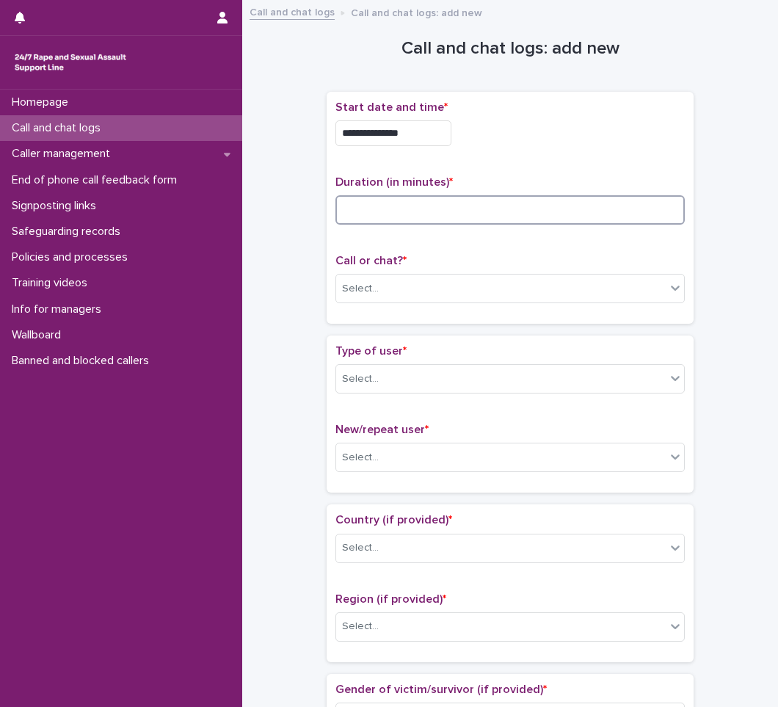
click at [400, 213] on input at bounding box center [509, 209] width 349 height 29
type input "**"
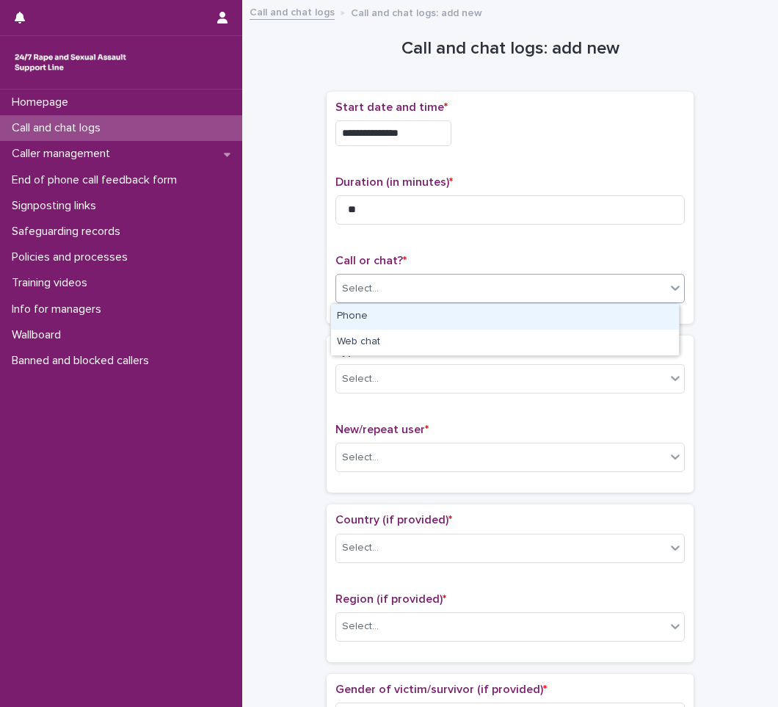
click at [368, 285] on div "Select..." at bounding box center [360, 288] width 37 height 15
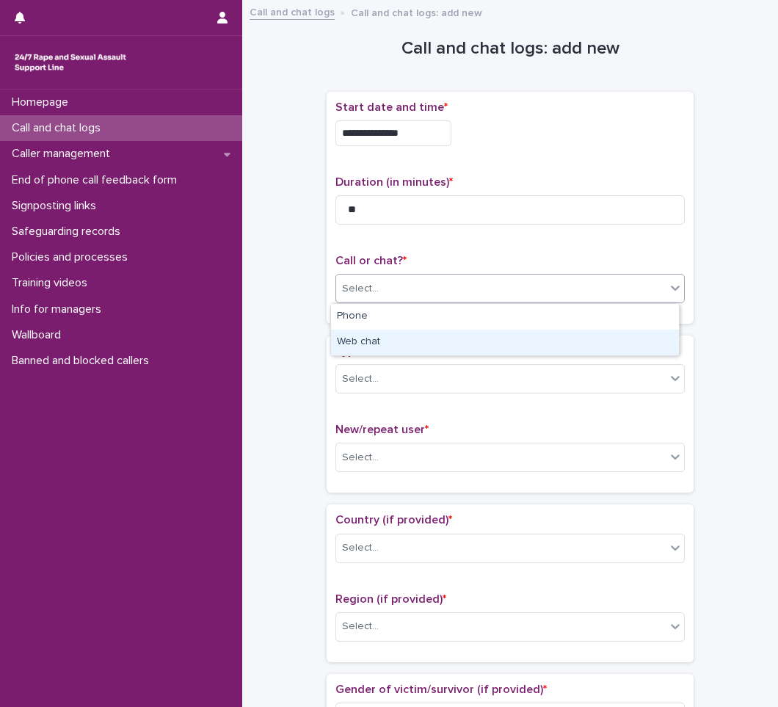
click at [353, 338] on div "Web chat" at bounding box center [505, 342] width 348 height 26
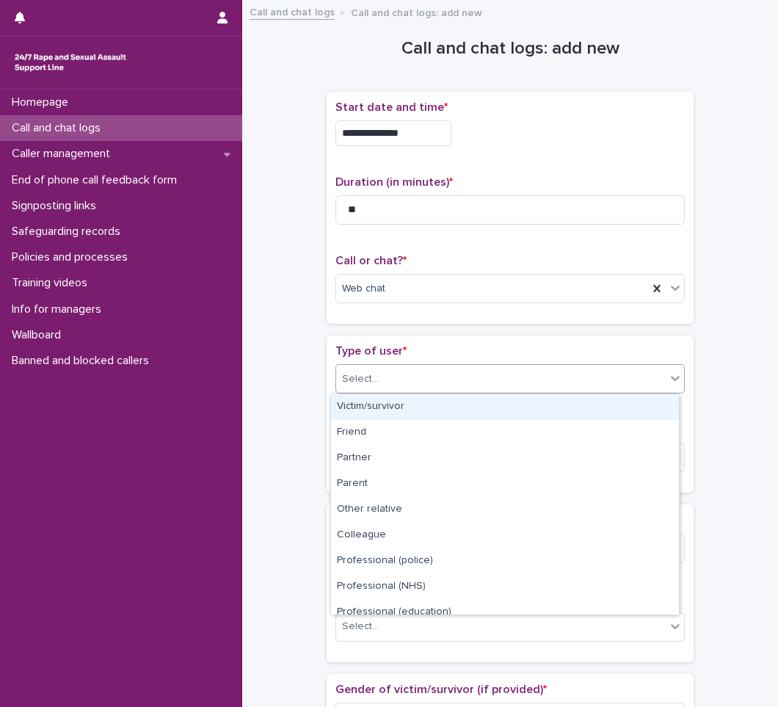
click at [357, 390] on div "Select..." at bounding box center [500, 379] width 329 height 24
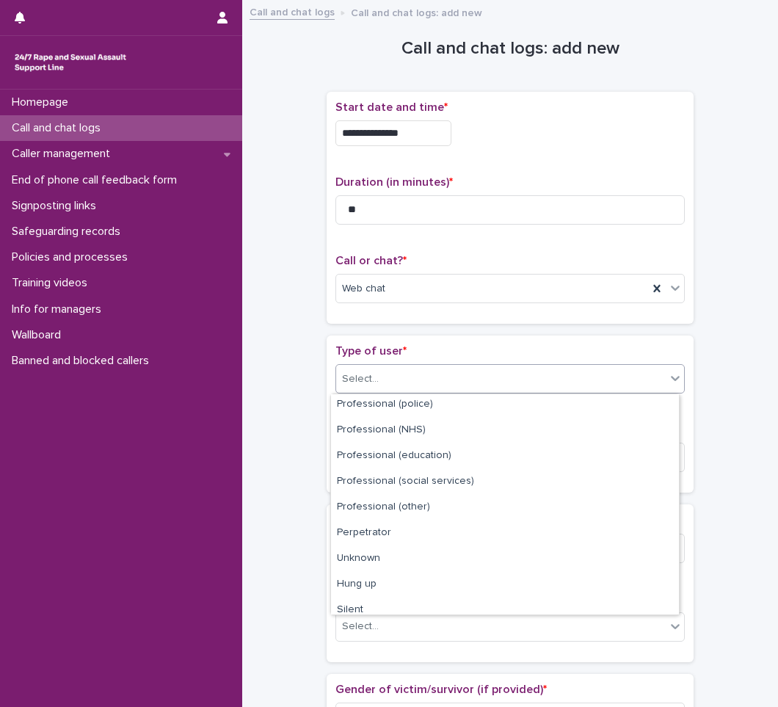
scroll to position [165, 0]
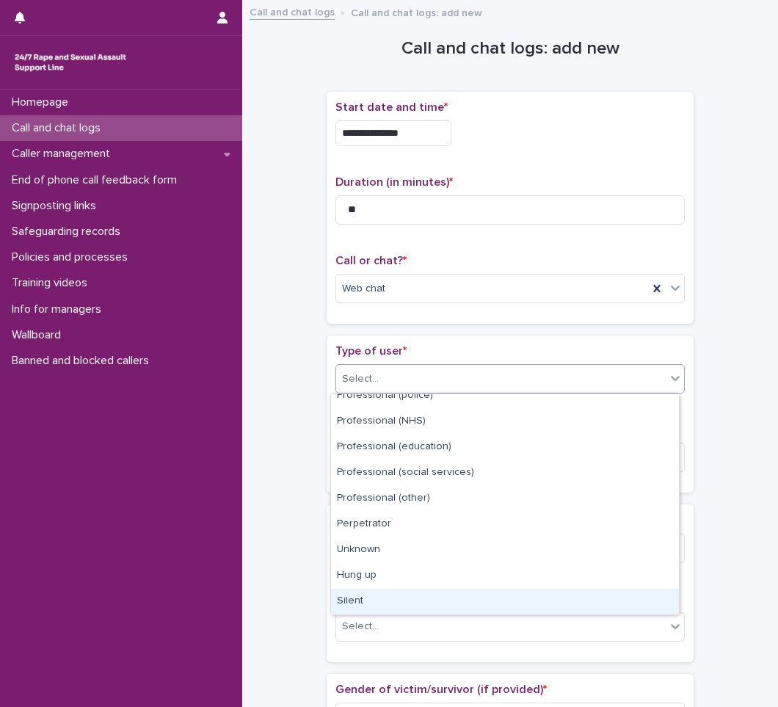
click at [371, 599] on div "Silent" at bounding box center [505, 601] width 348 height 26
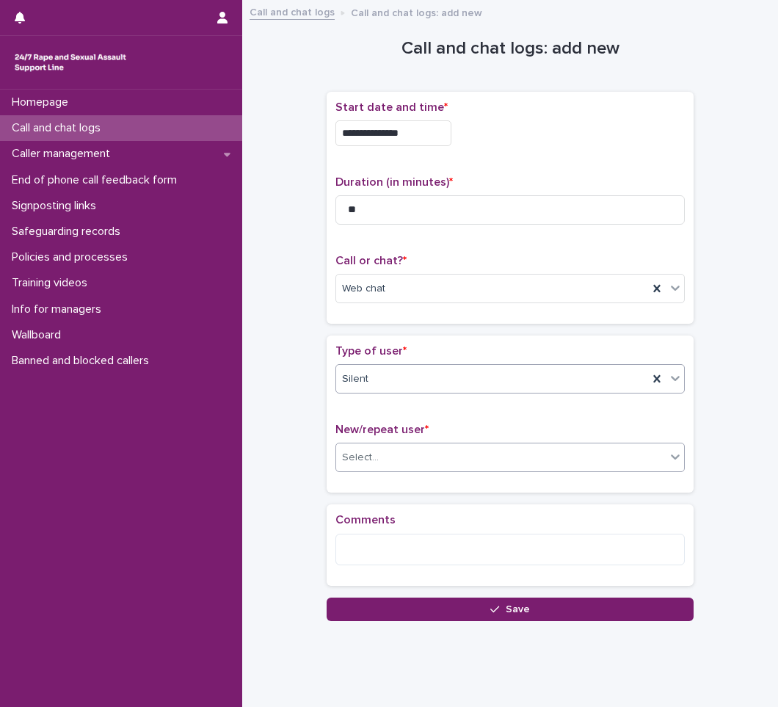
click at [394, 454] on div "Select..." at bounding box center [500, 457] width 329 height 24
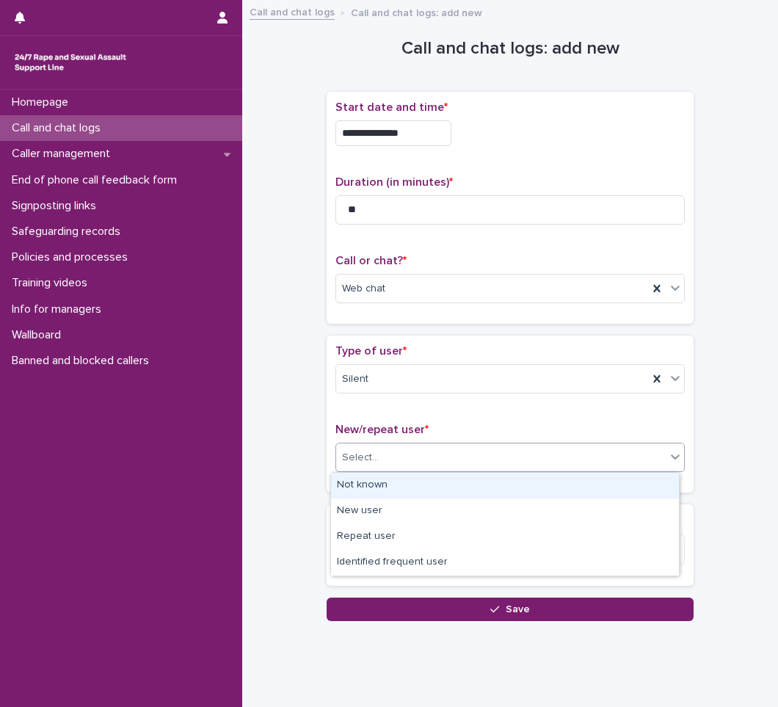
click at [378, 482] on div "Not known" at bounding box center [505, 486] width 348 height 26
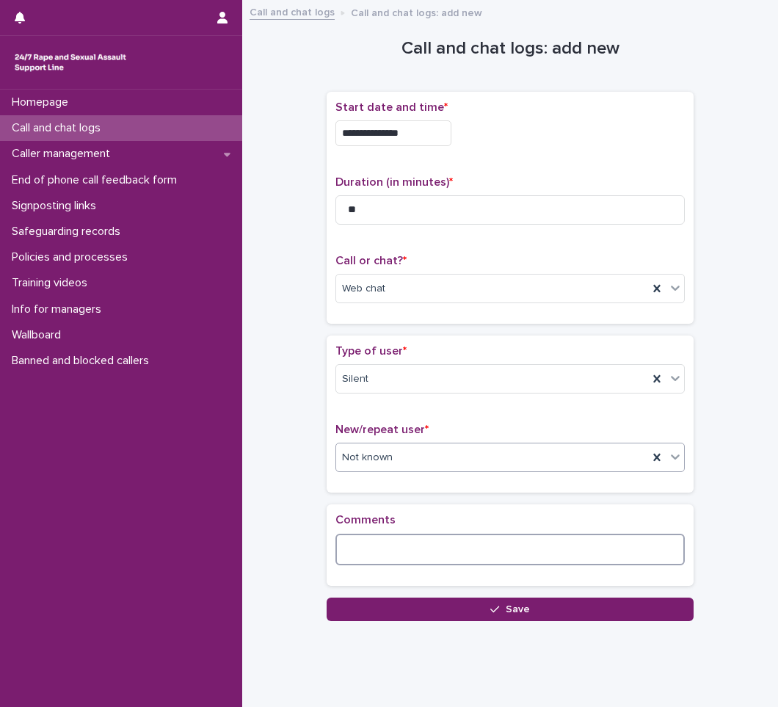
click at [382, 547] on textarea at bounding box center [509, 549] width 349 height 32
click at [395, 550] on textarea "**********" at bounding box center [509, 549] width 349 height 32
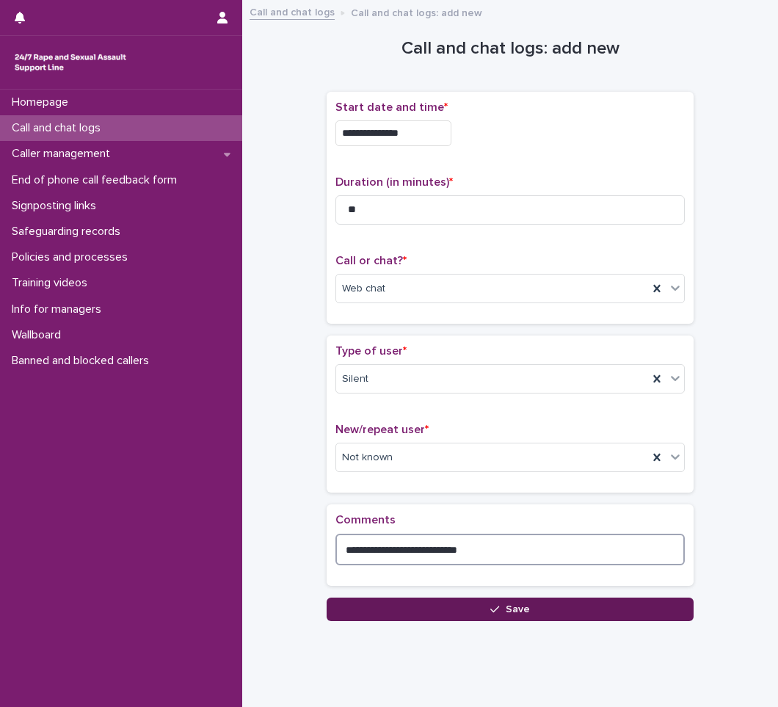
type textarea "**********"
click at [494, 607] on icon "button" at bounding box center [494, 608] width 9 height 7
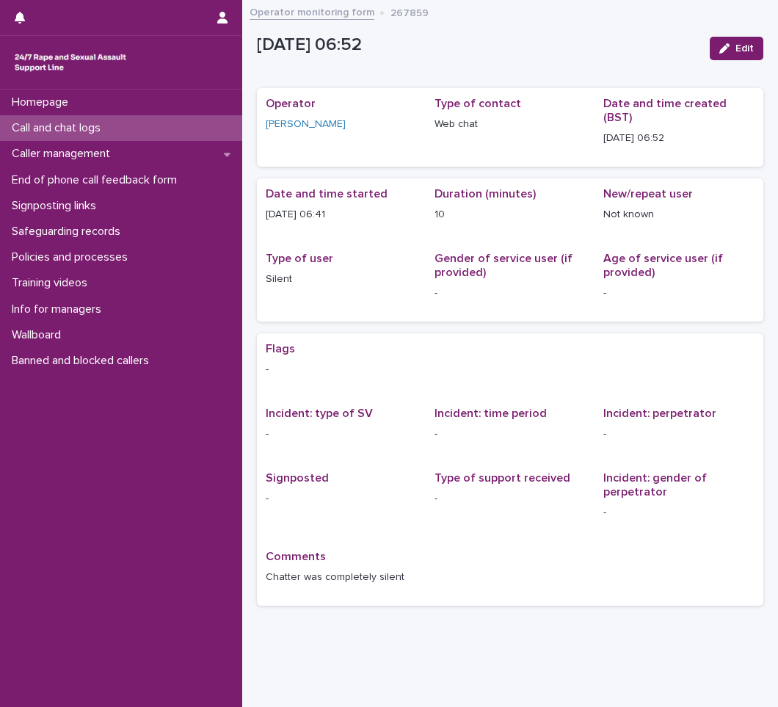
click at [124, 130] on div "Call and chat logs" at bounding box center [121, 128] width 242 height 26
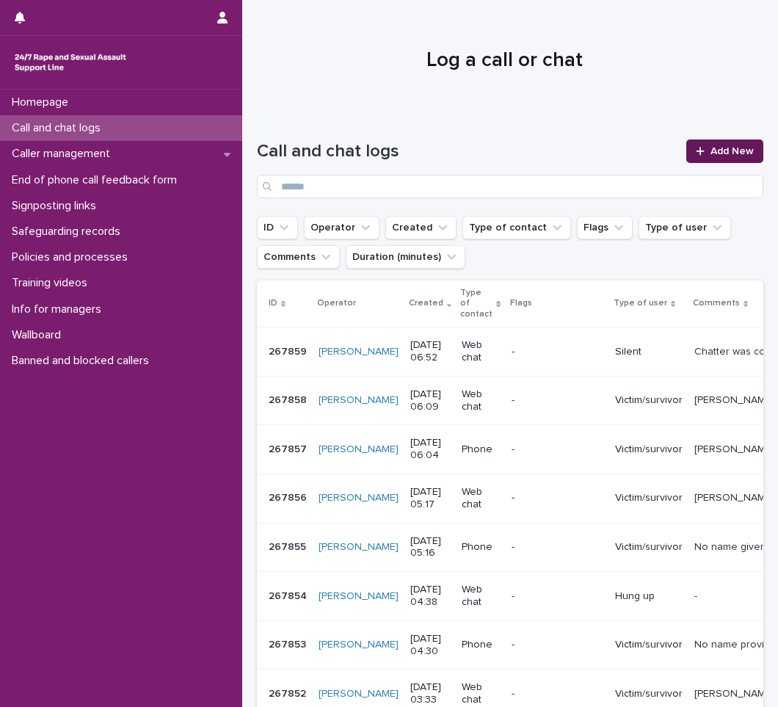
click at [710, 147] on span "Add New" at bounding box center [731, 151] width 43 height 10
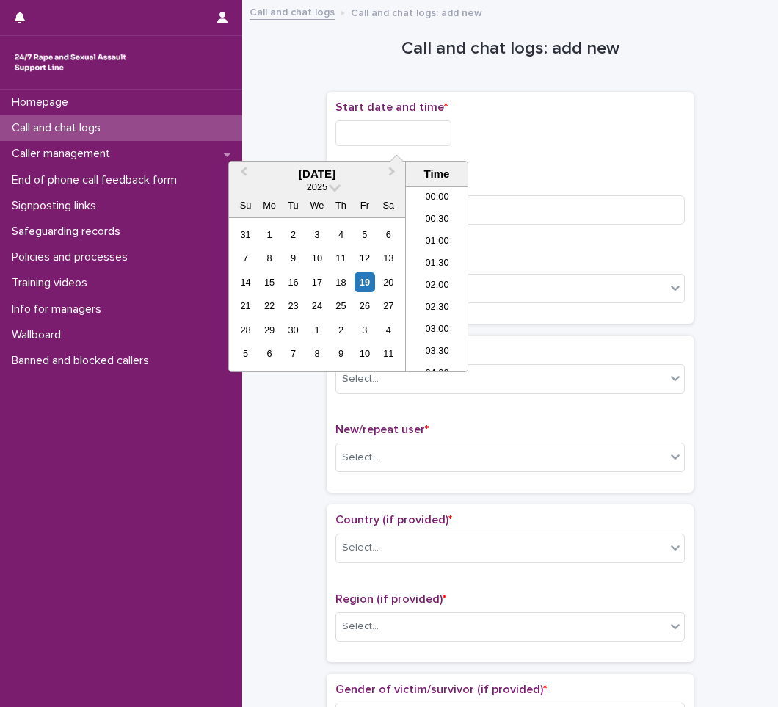
click at [412, 136] on input "text" at bounding box center [393, 133] width 116 height 26
click at [434, 274] on li "07:00" at bounding box center [437, 279] width 62 height 22
click at [432, 133] on input "**********" at bounding box center [393, 133] width 116 height 26
type input "**********"
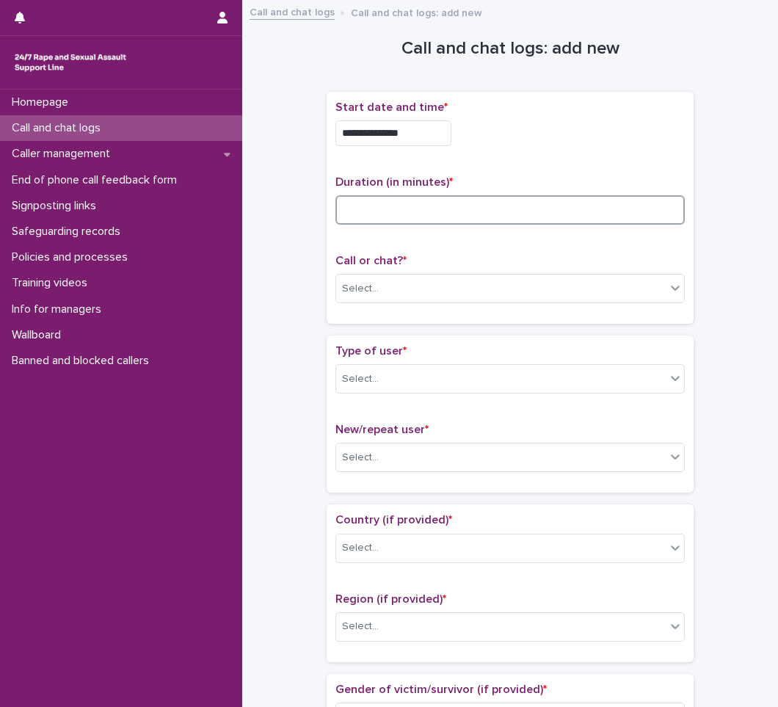
click at [352, 219] on input at bounding box center [509, 209] width 349 height 29
type input "*"
click at [381, 289] on div "Select..." at bounding box center [500, 289] width 329 height 24
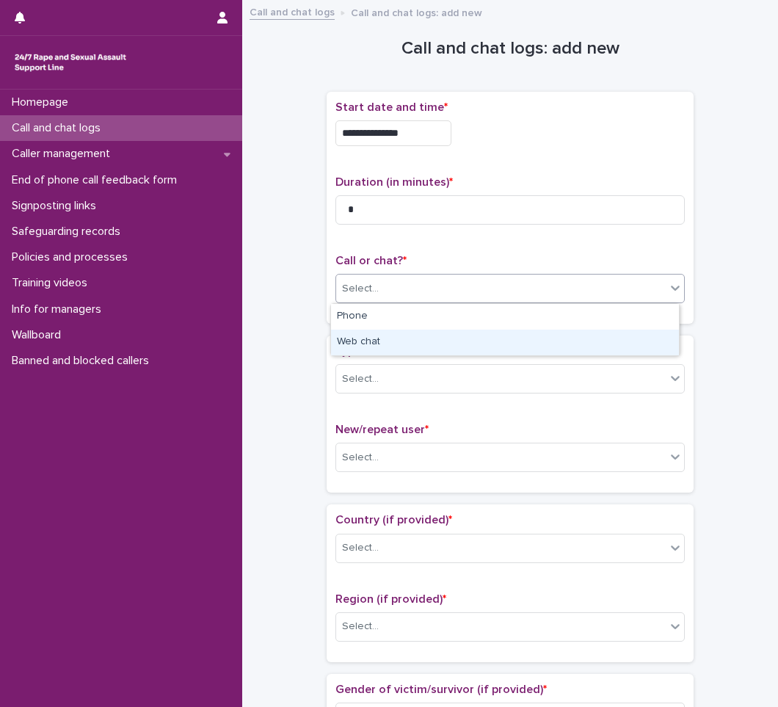
click at [372, 339] on div "Web chat" at bounding box center [505, 342] width 348 height 26
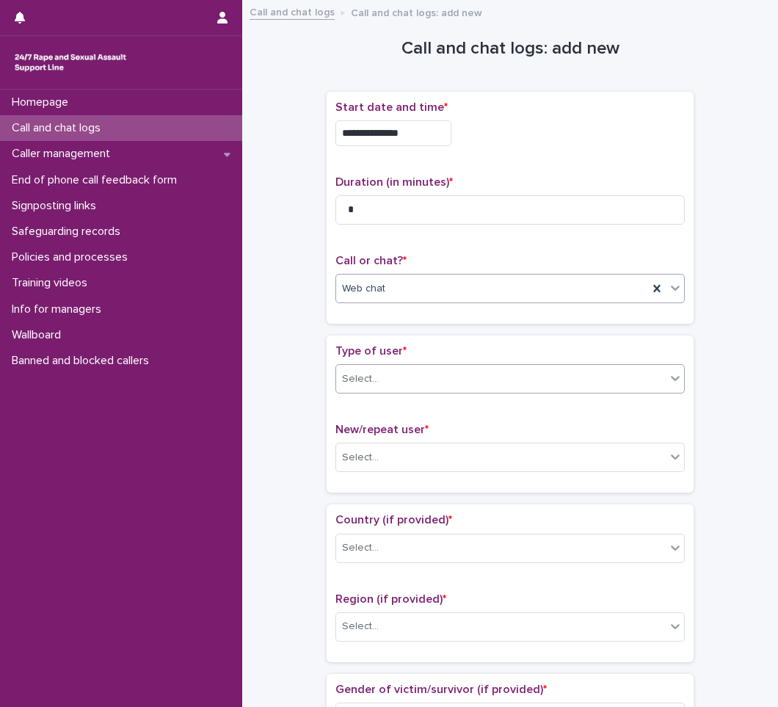
click at [393, 388] on div "Select..." at bounding box center [500, 379] width 329 height 24
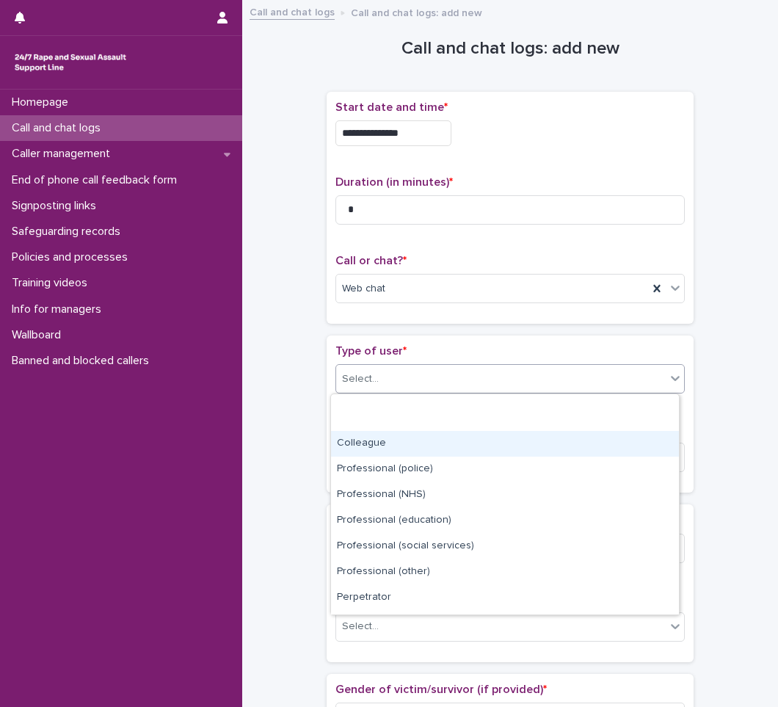
scroll to position [165, 0]
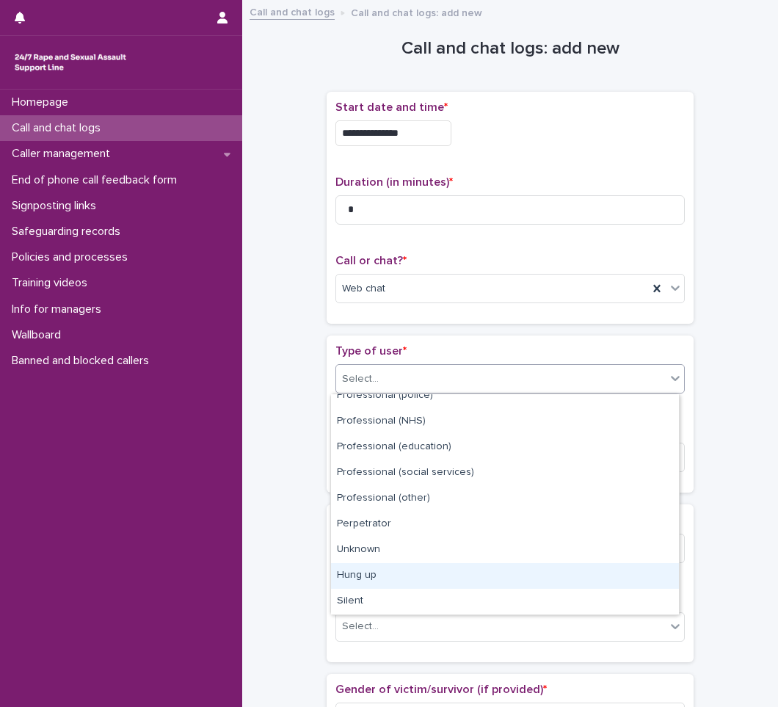
click at [346, 569] on div "Hung up" at bounding box center [505, 576] width 348 height 26
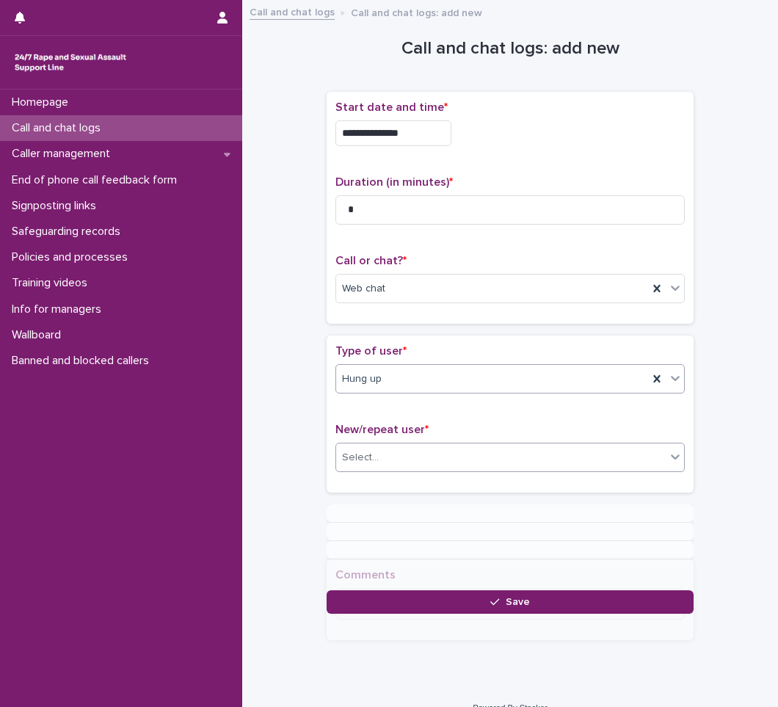
click at [392, 452] on div "Select..." at bounding box center [500, 457] width 329 height 24
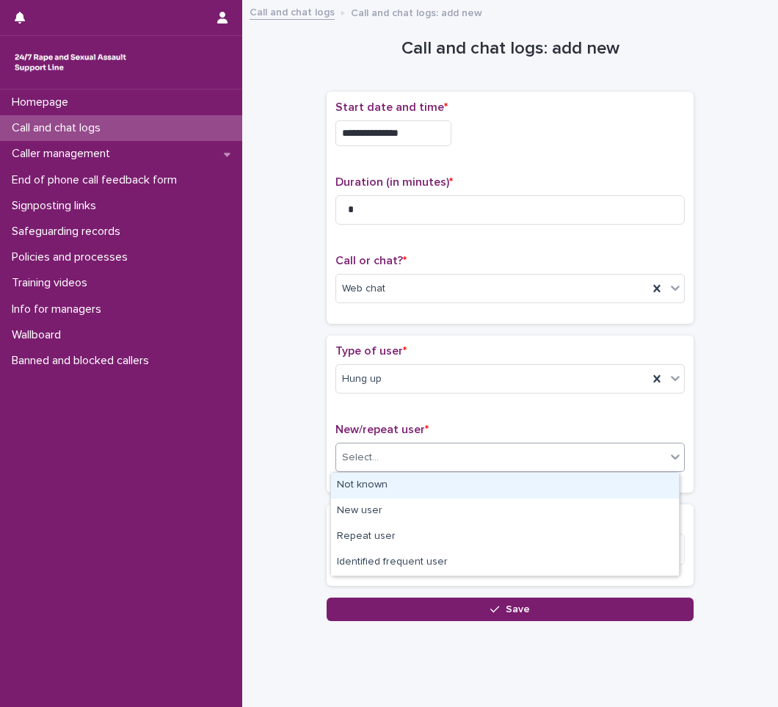
click at [368, 480] on div "Not known" at bounding box center [505, 486] width 348 height 26
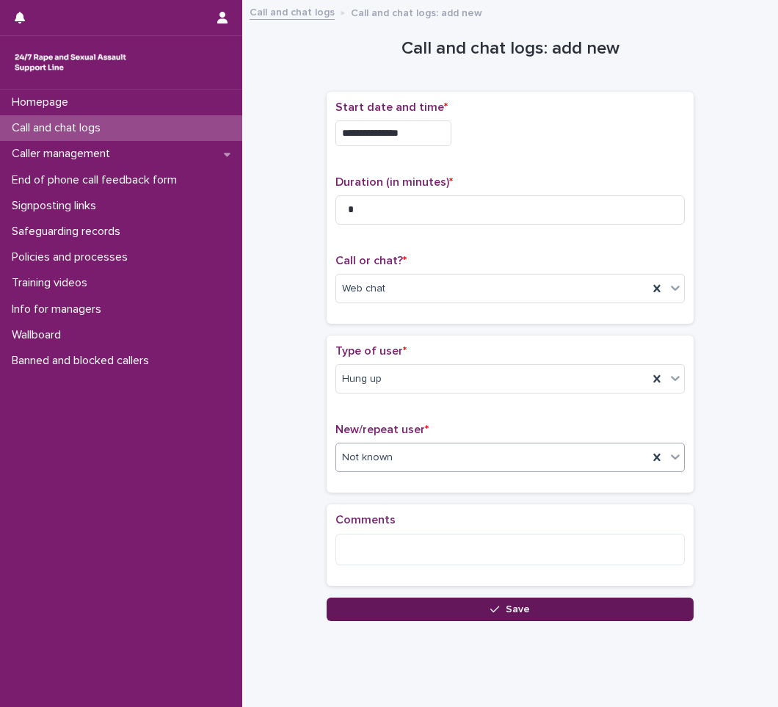
click at [507, 606] on span "Save" at bounding box center [518, 609] width 24 height 10
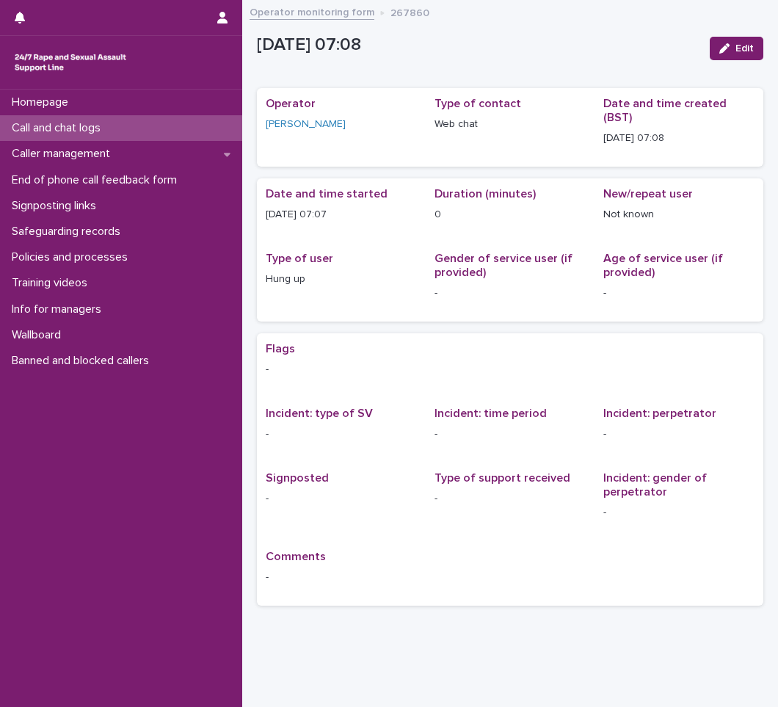
click at [104, 125] on p "Call and chat logs" at bounding box center [59, 128] width 106 height 14
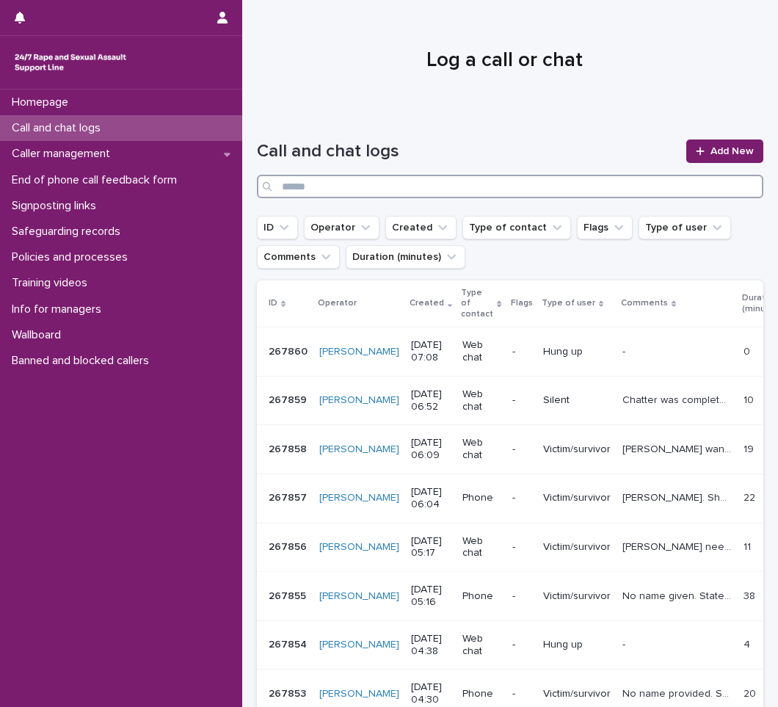
click at [446, 180] on input "Search" at bounding box center [510, 186] width 506 height 23
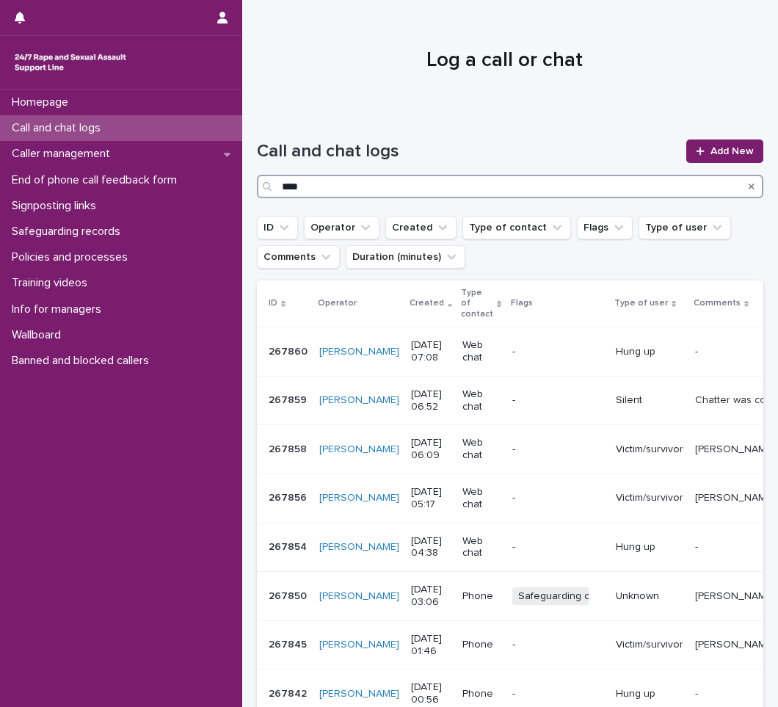
type input "****"
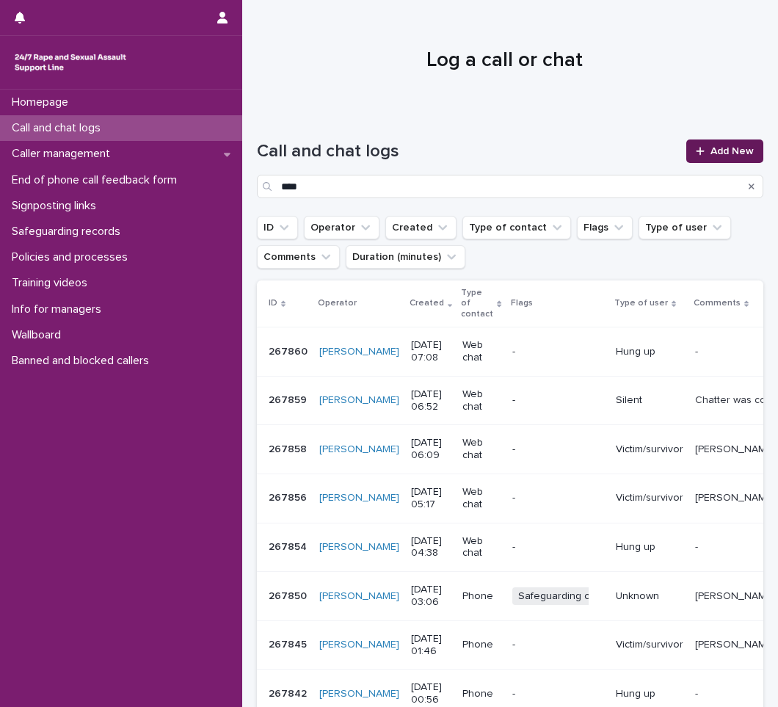
click at [730, 148] on span "Add New" at bounding box center [731, 151] width 43 height 10
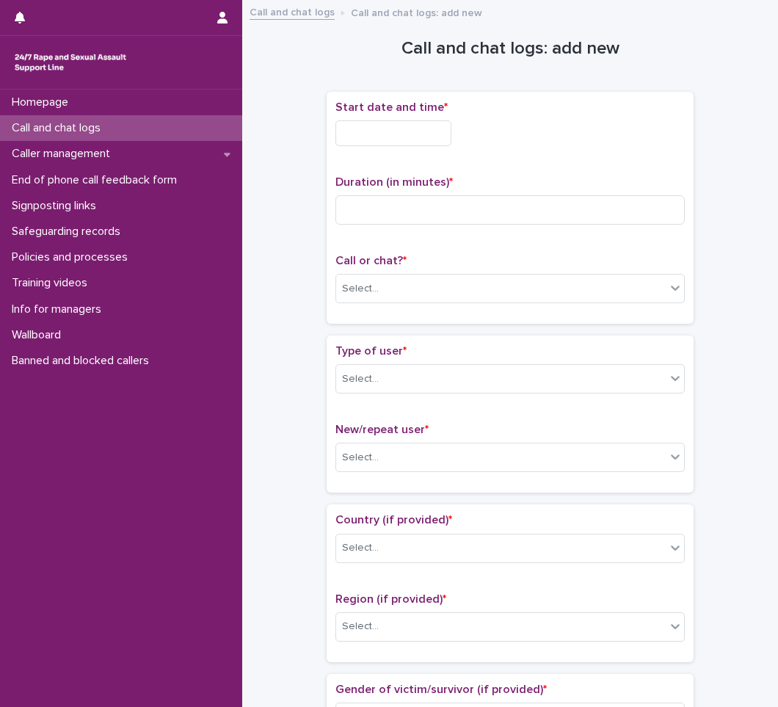
click at [401, 136] on input "text" at bounding box center [393, 133] width 116 height 26
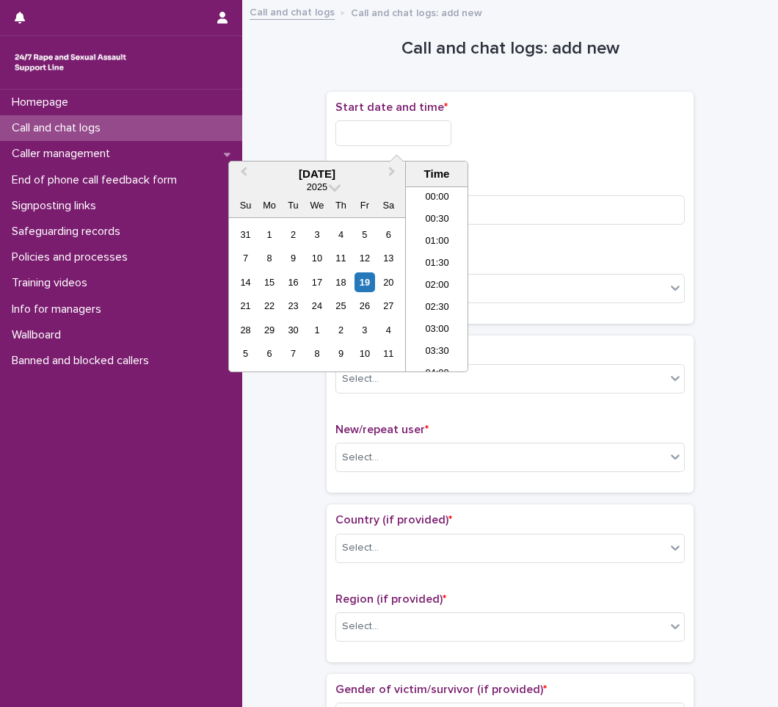
scroll to position [249, 0]
click at [437, 274] on li "07:30" at bounding box center [437, 279] width 62 height 22
click at [428, 139] on input "**********" at bounding box center [393, 133] width 116 height 26
type input "**********"
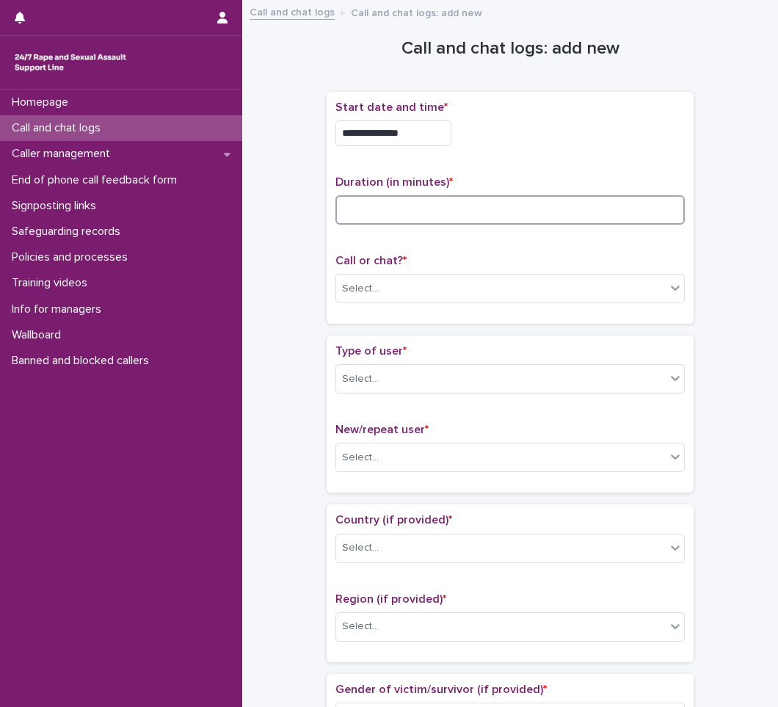
click at [411, 212] on input at bounding box center [509, 209] width 349 height 29
type input "*"
click at [383, 283] on div "Select..." at bounding box center [500, 289] width 329 height 24
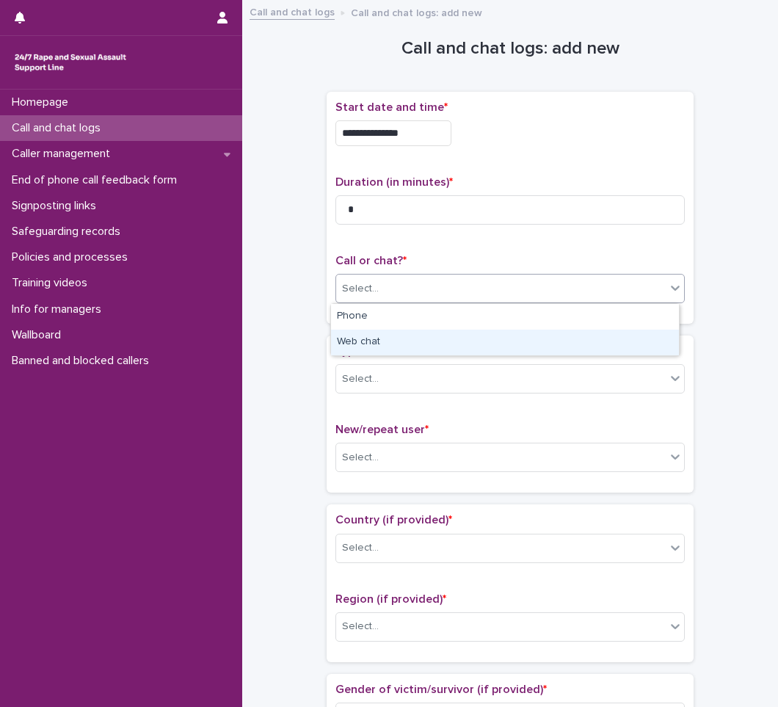
click at [360, 340] on div "Web chat" at bounding box center [505, 342] width 348 height 26
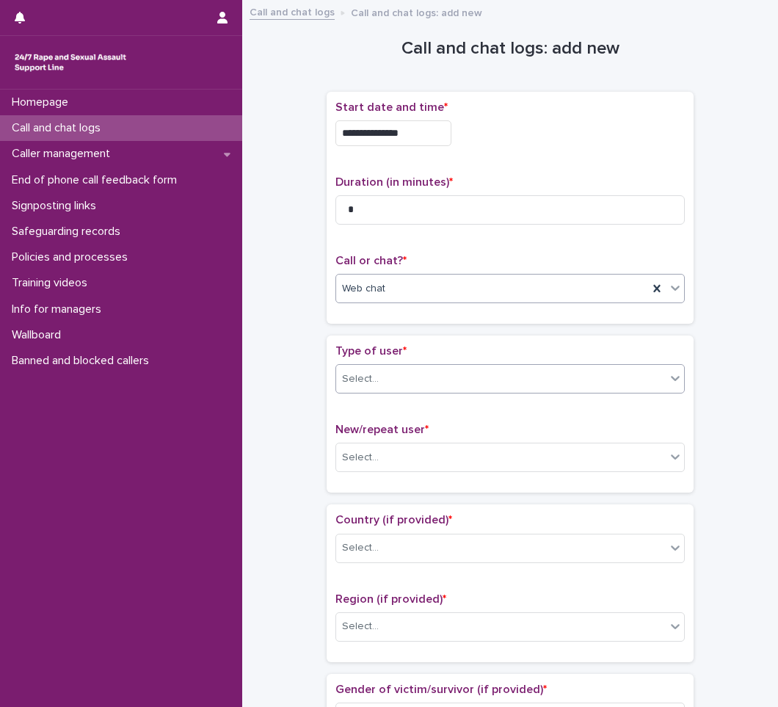
click at [380, 384] on input "text" at bounding box center [380, 379] width 1 height 12
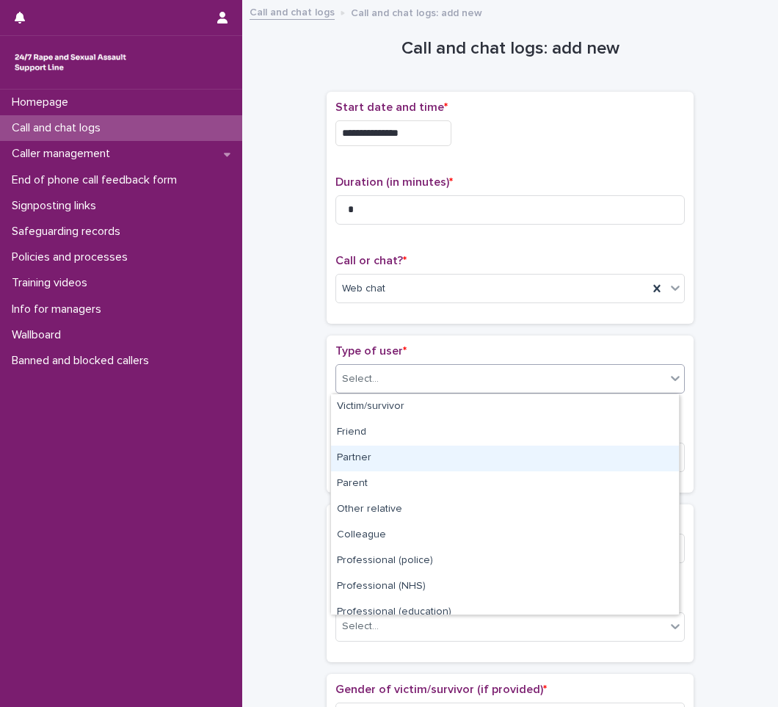
scroll to position [165, 0]
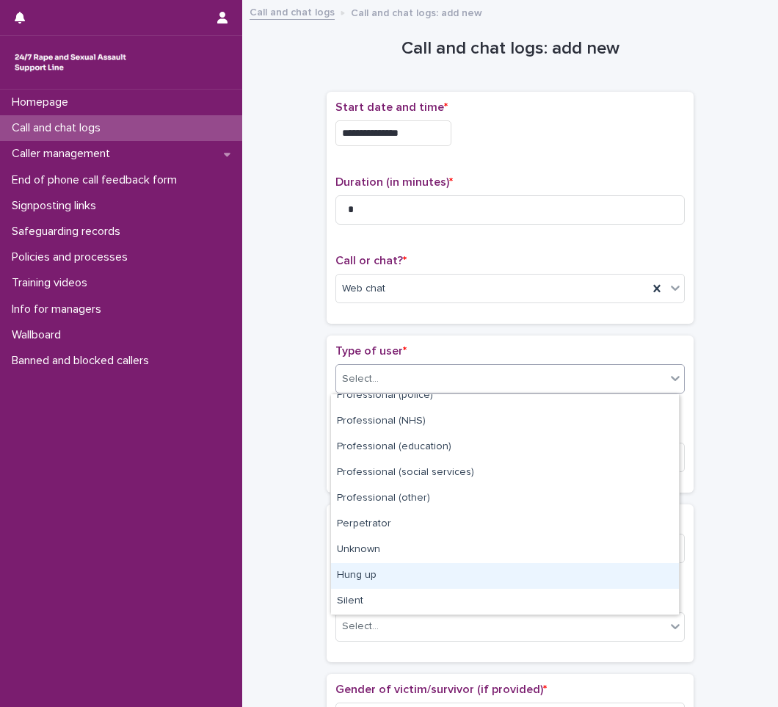
click at [385, 575] on div "Hung up" at bounding box center [505, 576] width 348 height 26
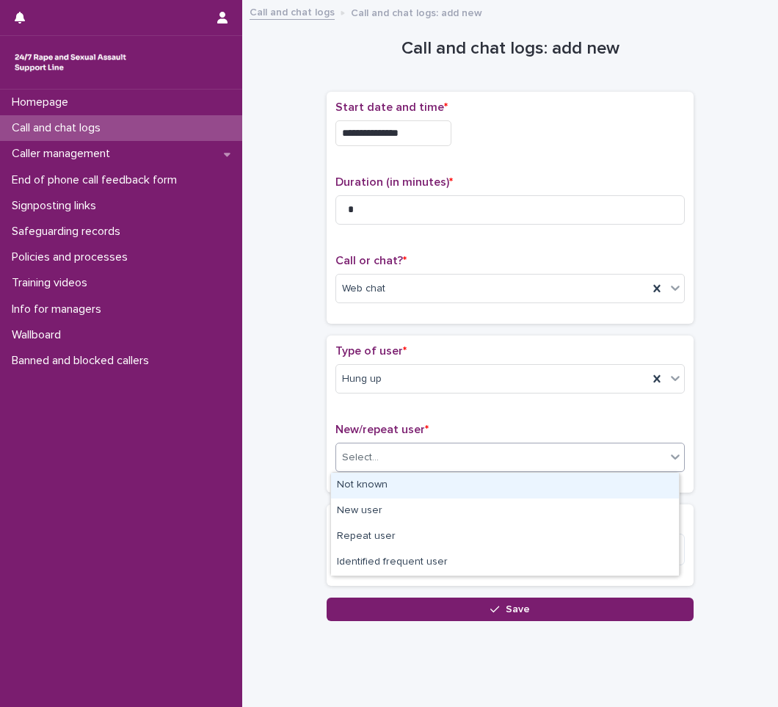
click at [398, 456] on div "Select..." at bounding box center [500, 457] width 329 height 24
click at [383, 487] on div "Not known" at bounding box center [505, 486] width 348 height 26
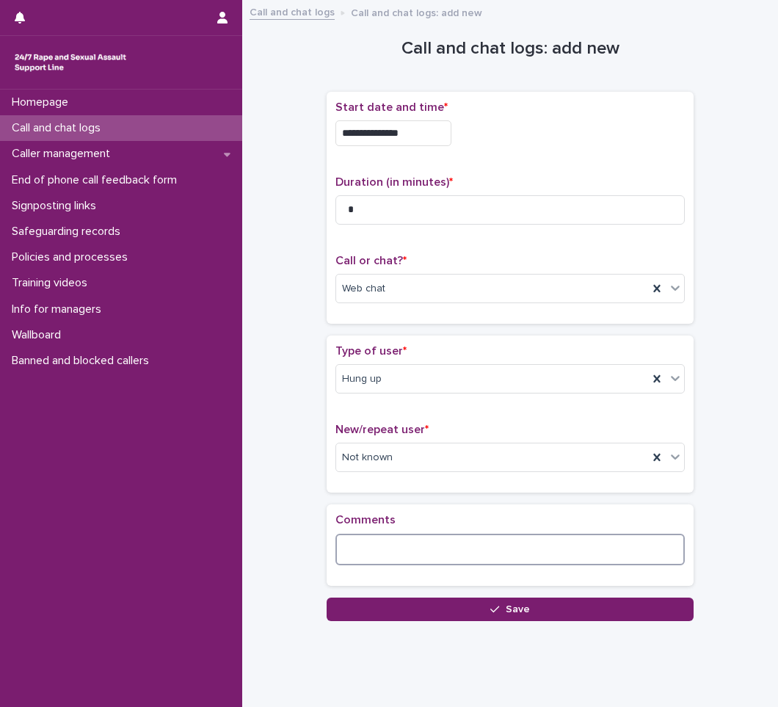
click at [431, 553] on textarea at bounding box center [509, 549] width 349 height 32
type textarea "**********"
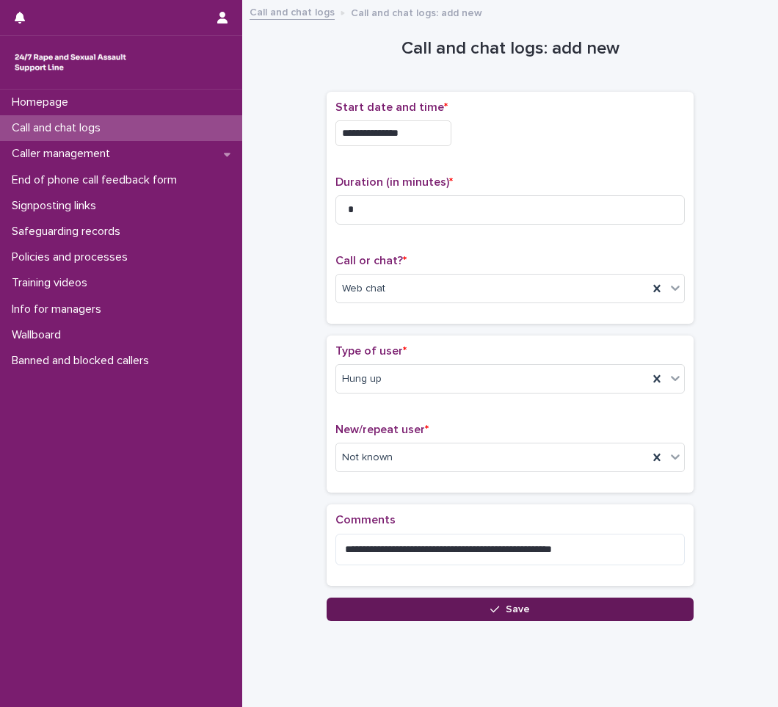
click at [509, 613] on span "Save" at bounding box center [518, 609] width 24 height 10
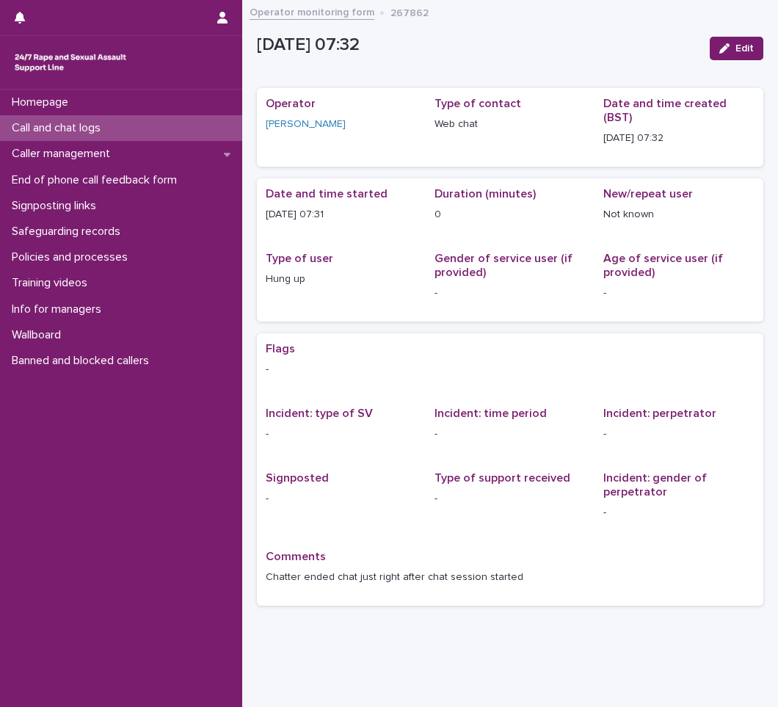
click at [131, 132] on div "Call and chat logs" at bounding box center [121, 128] width 242 height 26
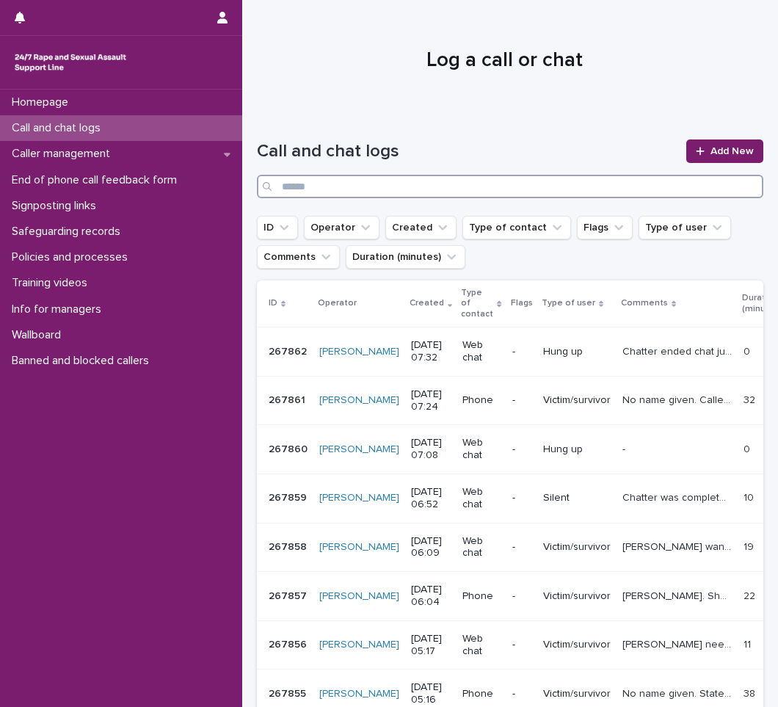
click at [465, 184] on input "Search" at bounding box center [510, 186] width 506 height 23
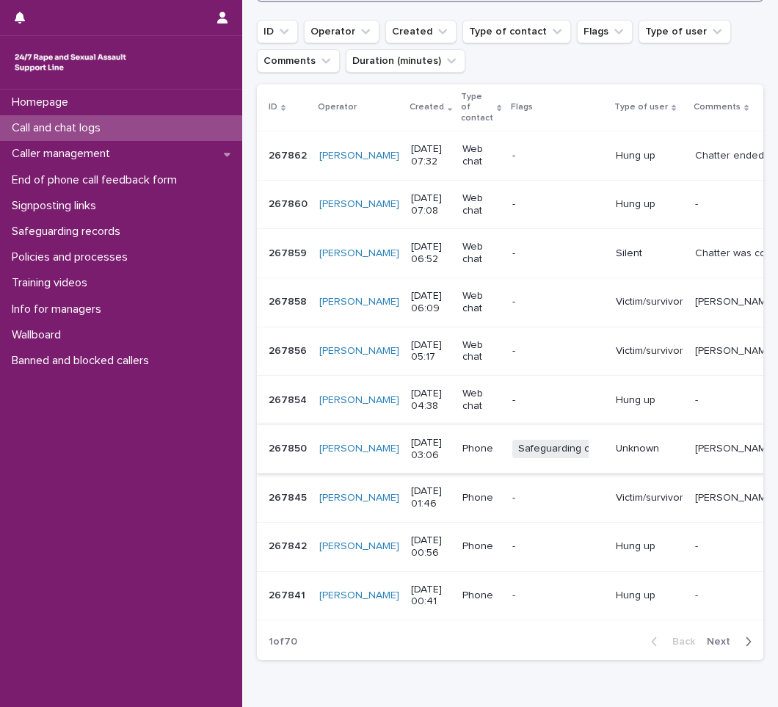
scroll to position [220, 0]
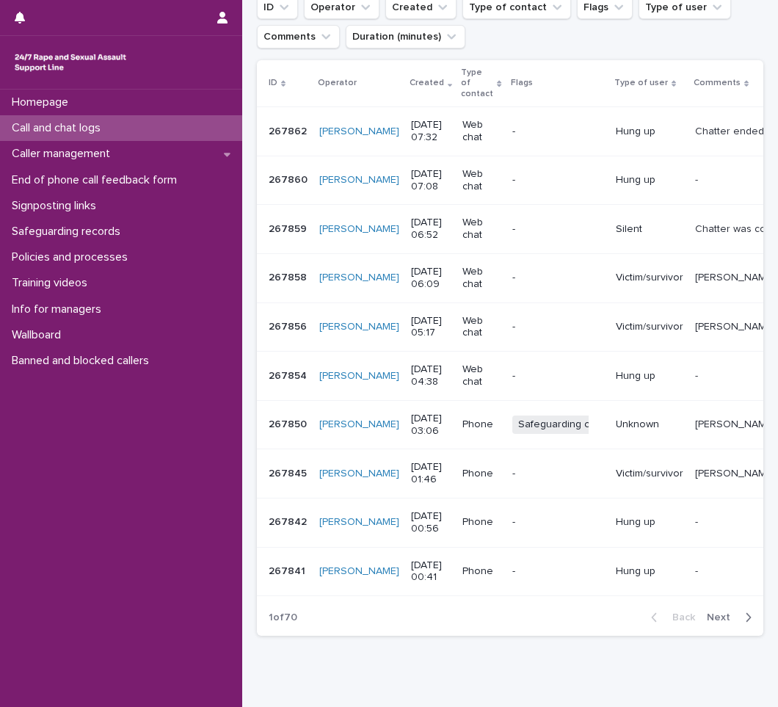
type input "*******"
click at [745, 624] on icon "button" at bounding box center [748, 616] width 7 height 13
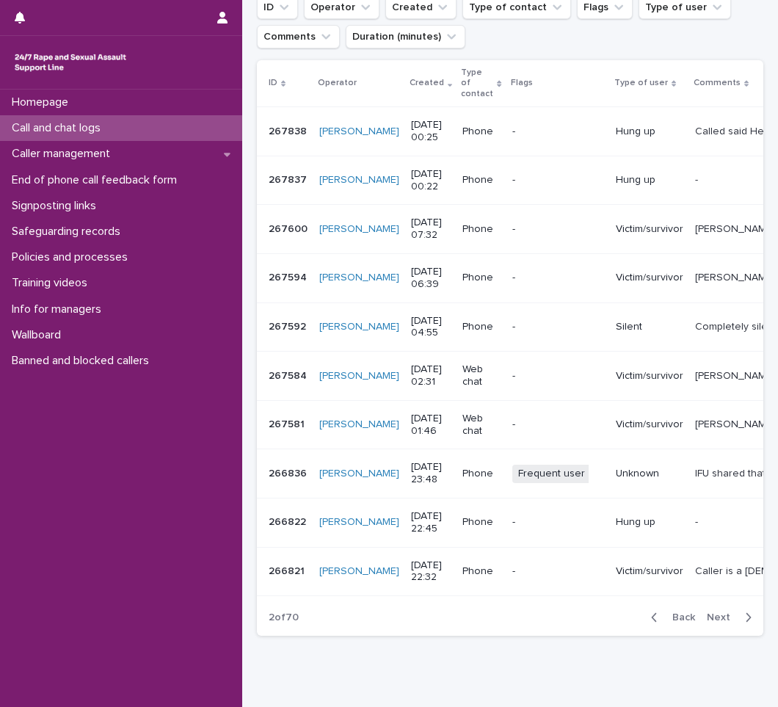
click at [651, 624] on icon "button" at bounding box center [654, 616] width 7 height 13
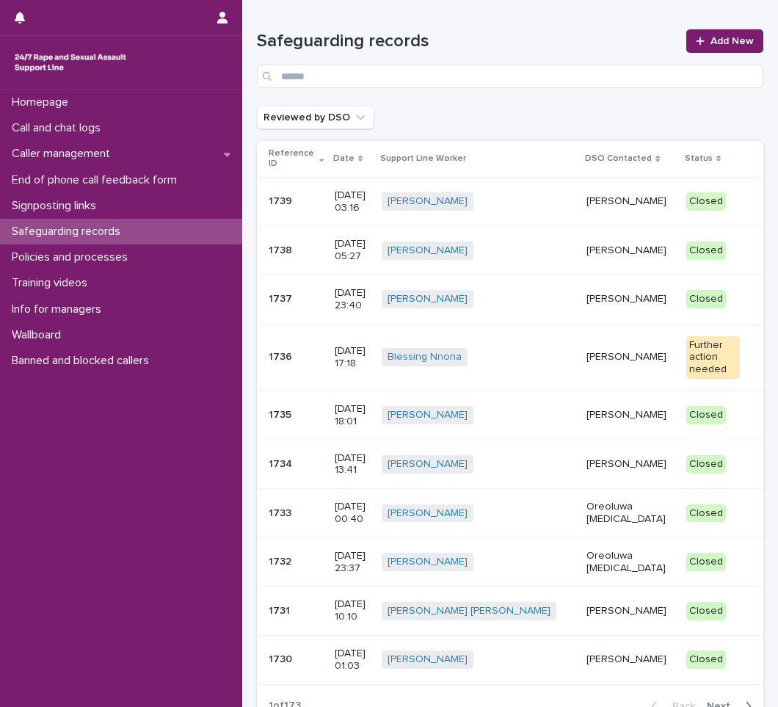
click at [586, 204] on p "[PERSON_NAME]" at bounding box center [629, 201] width 87 height 12
click at [680, 352] on td "Further action needed" at bounding box center [721, 357] width 83 height 67
